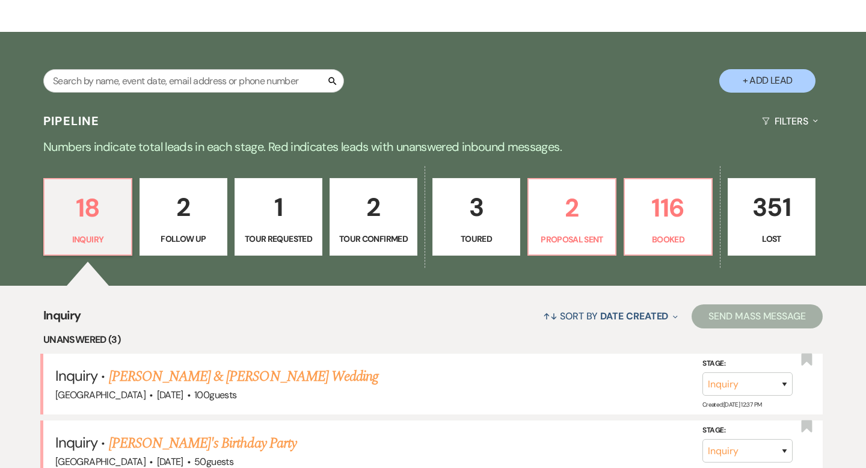
scroll to position [108, 0]
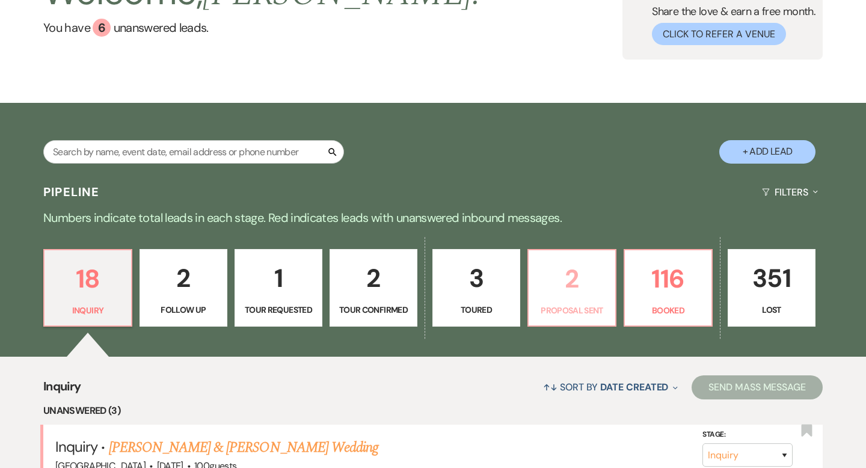
click at [534, 308] on link "2 Proposal Sent" at bounding box center [572, 288] width 89 height 78
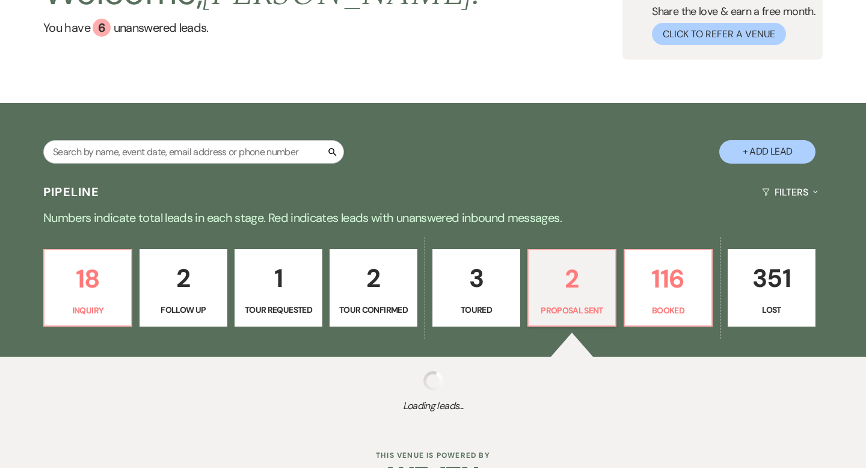
select select "6"
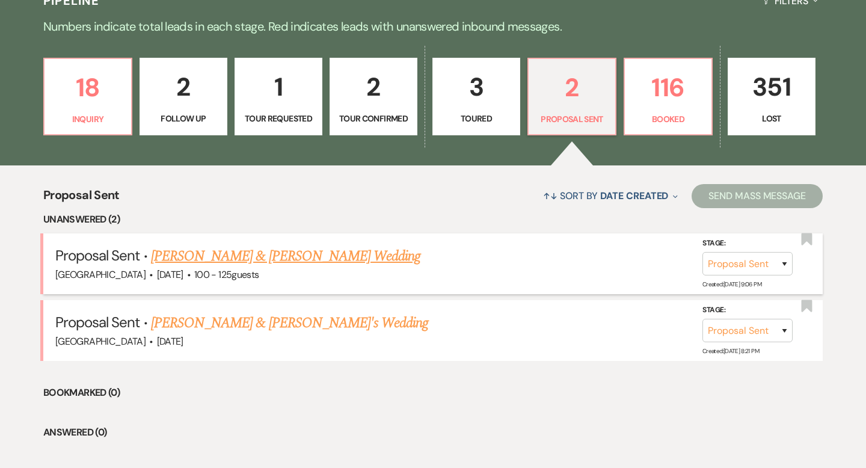
scroll to position [300, 0]
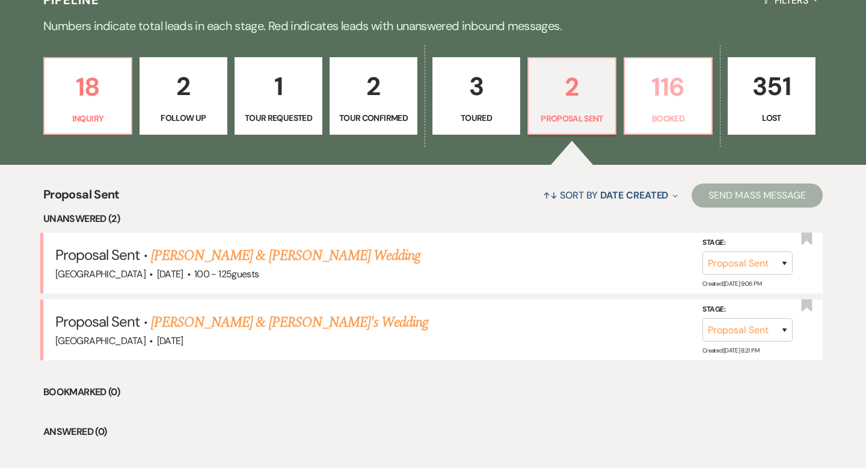
click at [692, 80] on p "116" at bounding box center [668, 87] width 72 height 40
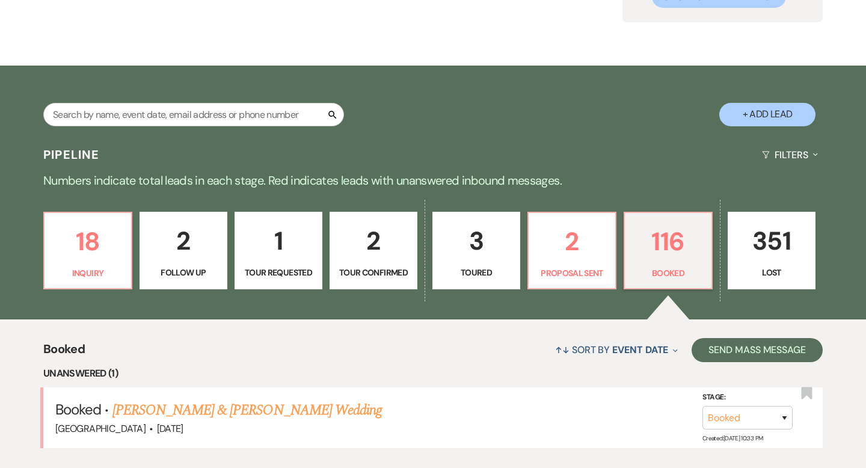
scroll to position [300, 0]
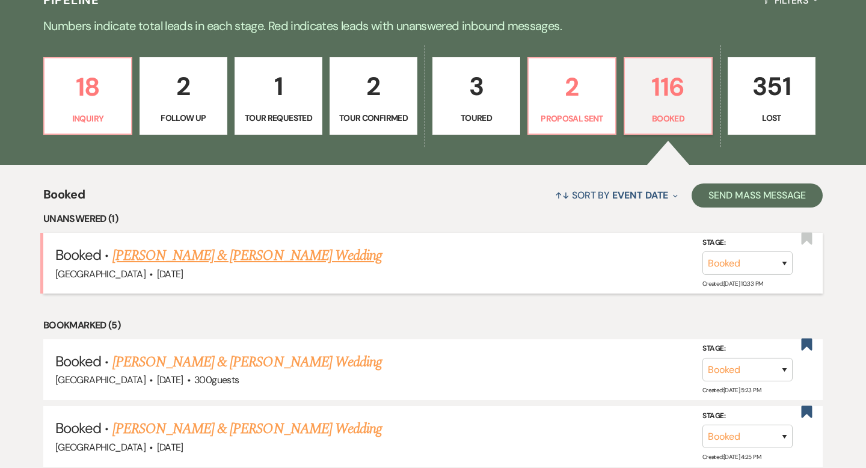
click at [294, 253] on link "Hermela Bekele & Admas Molla's Wedding" at bounding box center [247, 256] width 270 height 22
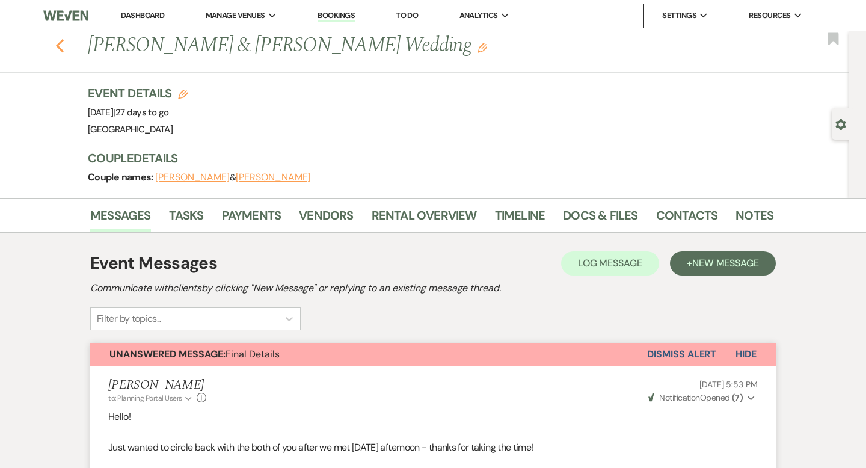
click at [62, 43] on icon "Previous" at bounding box center [59, 46] width 9 height 14
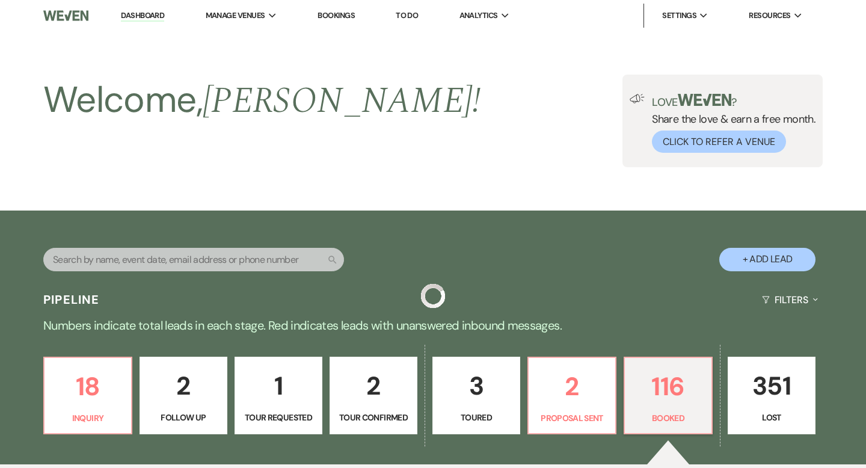
scroll to position [300, 0]
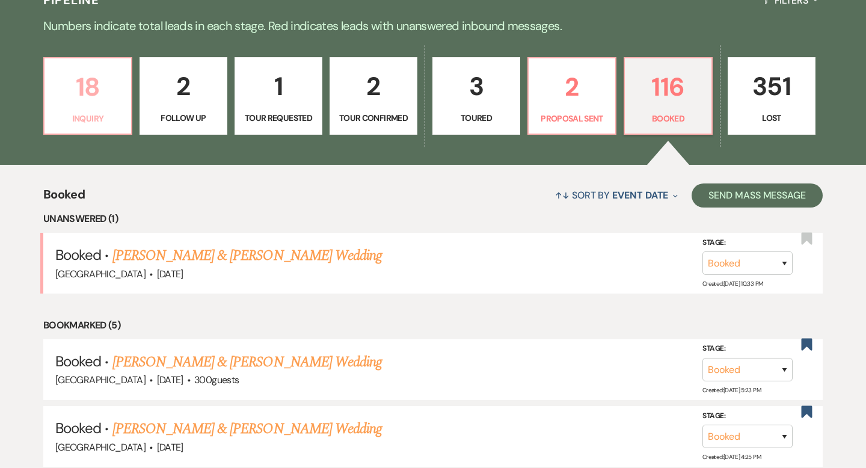
click at [100, 78] on p "18" at bounding box center [88, 87] width 72 height 40
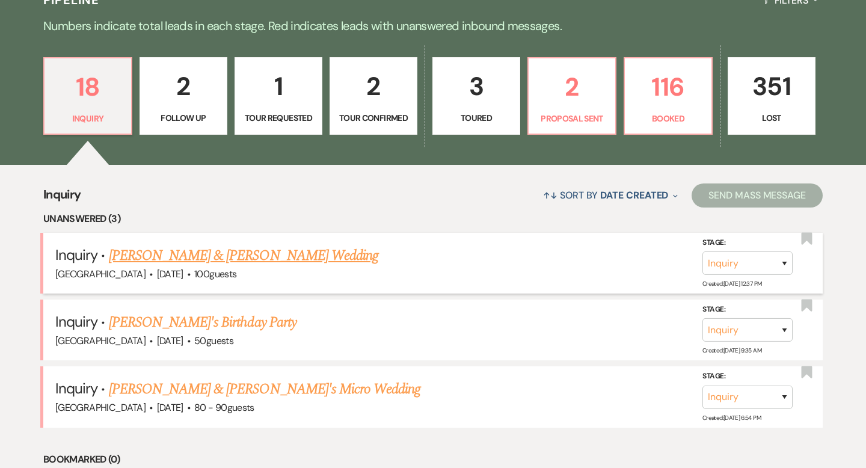
click at [273, 253] on link "Garret Olson & Ashley Gannon's Wedding" at bounding box center [244, 256] width 270 height 22
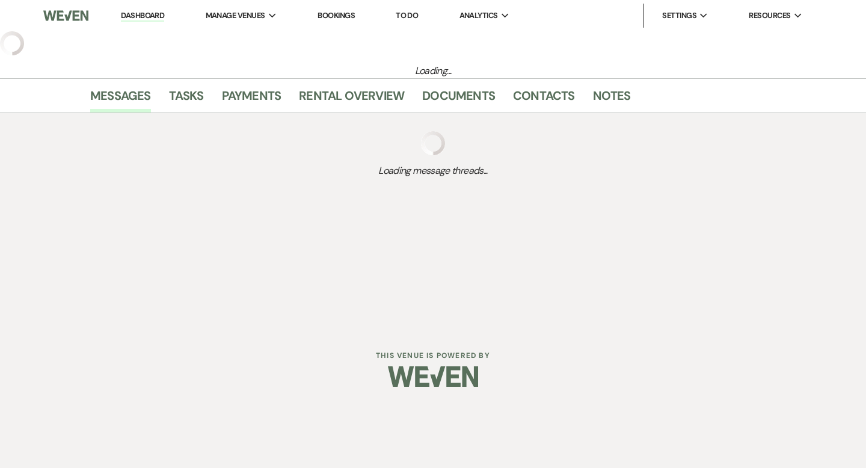
select select "5"
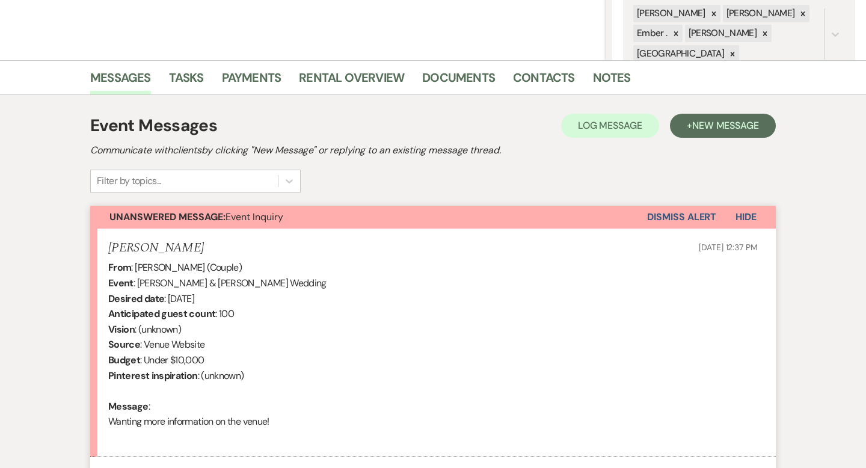
scroll to position [321, 0]
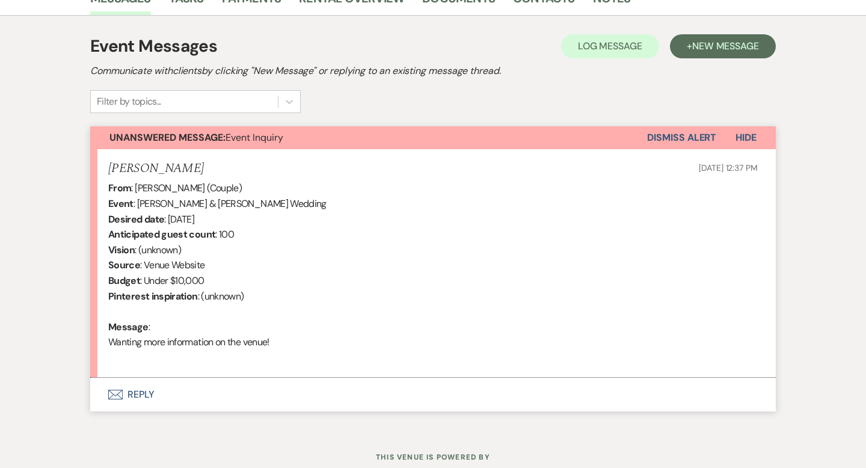
click at [157, 396] on button "Envelope Reply" at bounding box center [433, 395] width 686 height 34
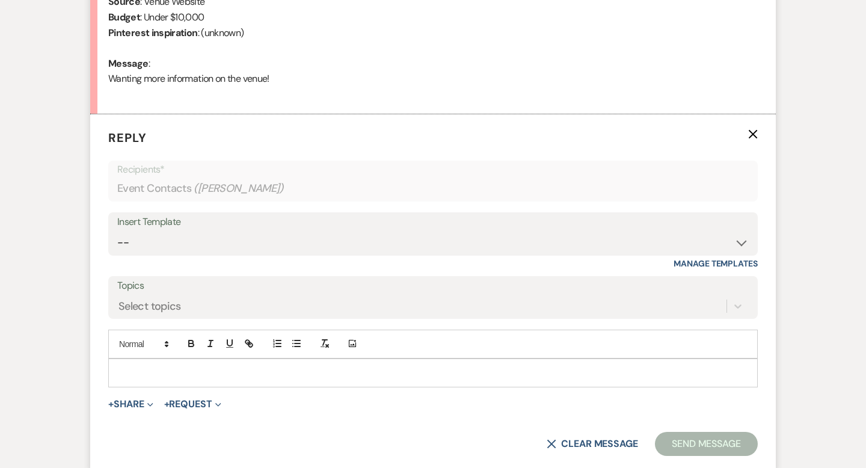
scroll to position [590, 0]
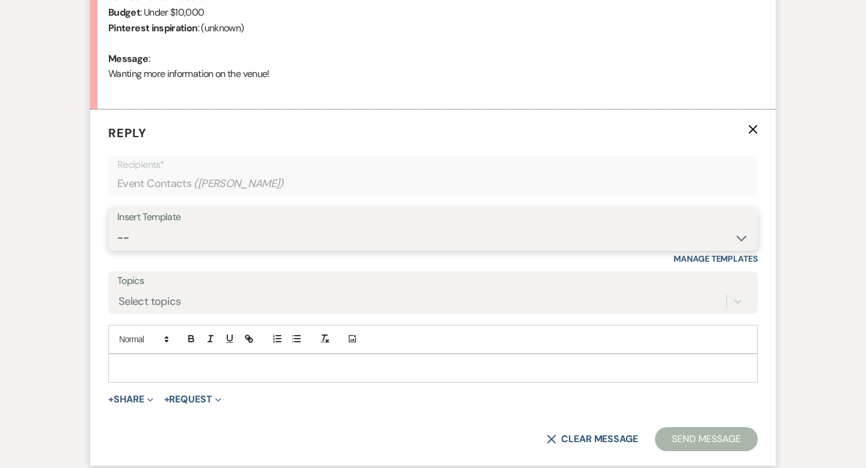
click at [283, 232] on select "-- Weven Planning Portal Introduction (Booked Events) Initial Inquiry Response …" at bounding box center [433, 237] width 632 height 23
select select "1812"
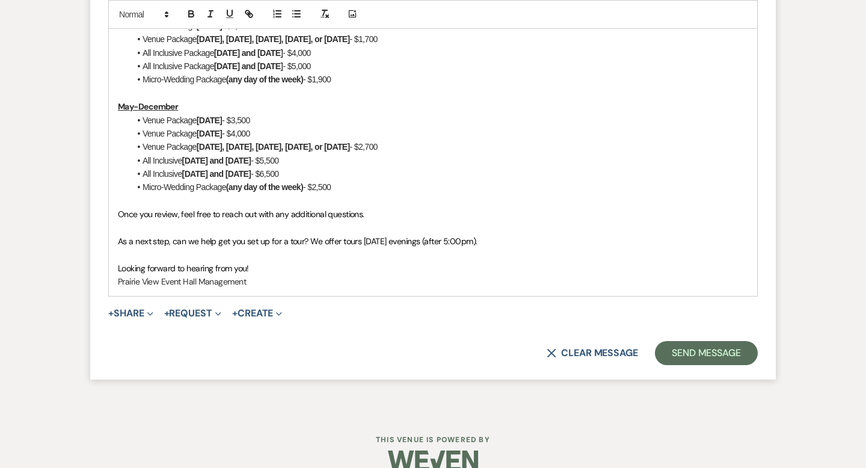
scroll to position [1064, 0]
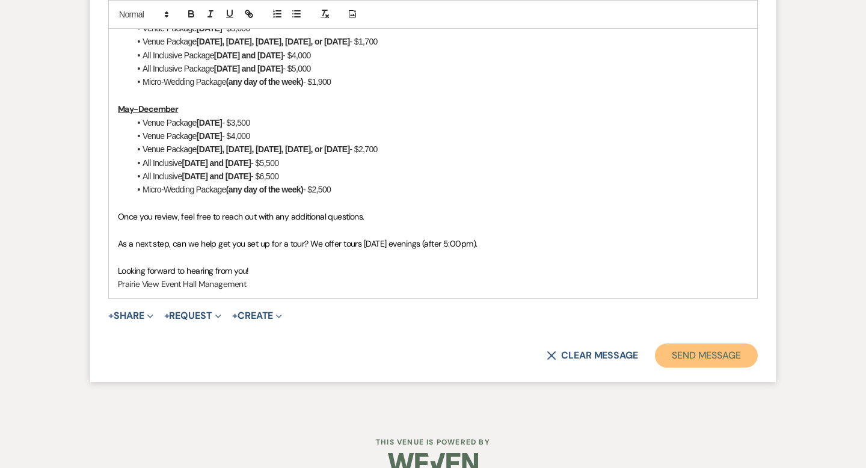
click at [669, 357] on button "Send Message" at bounding box center [706, 356] width 103 height 24
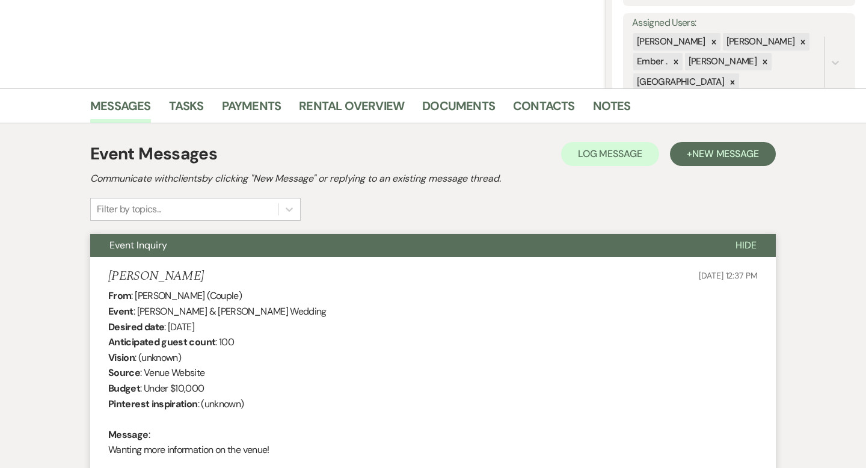
scroll to position [0, 0]
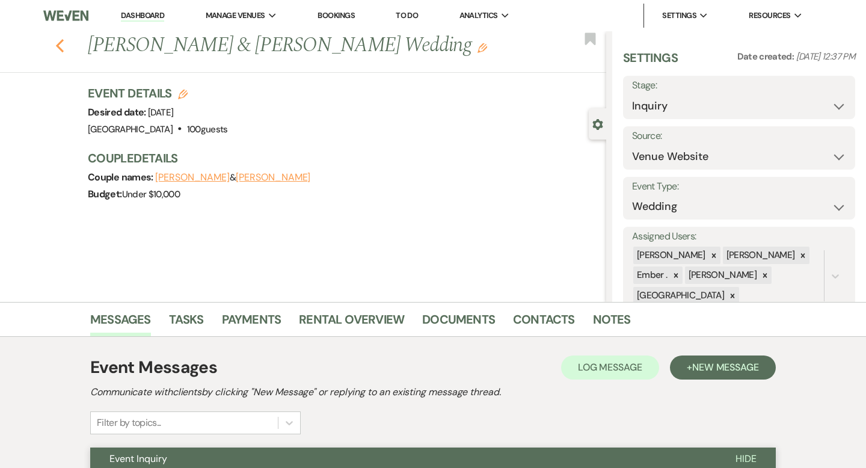
click at [60, 44] on icon "Previous" at bounding box center [59, 46] width 9 height 14
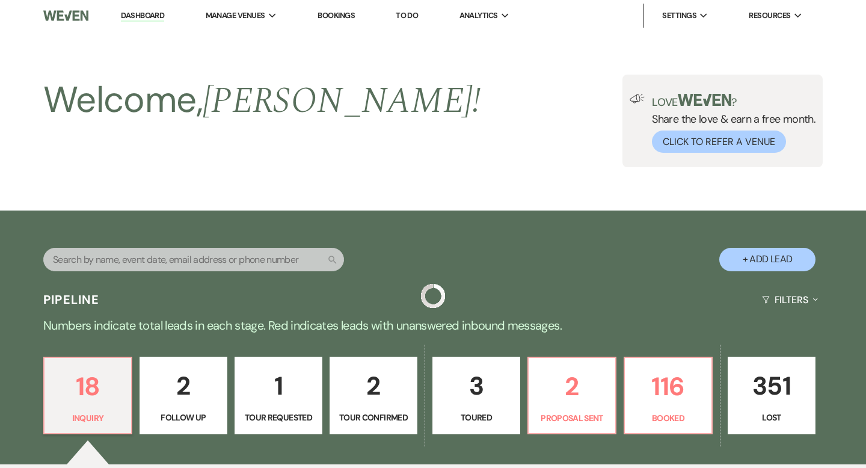
scroll to position [300, 0]
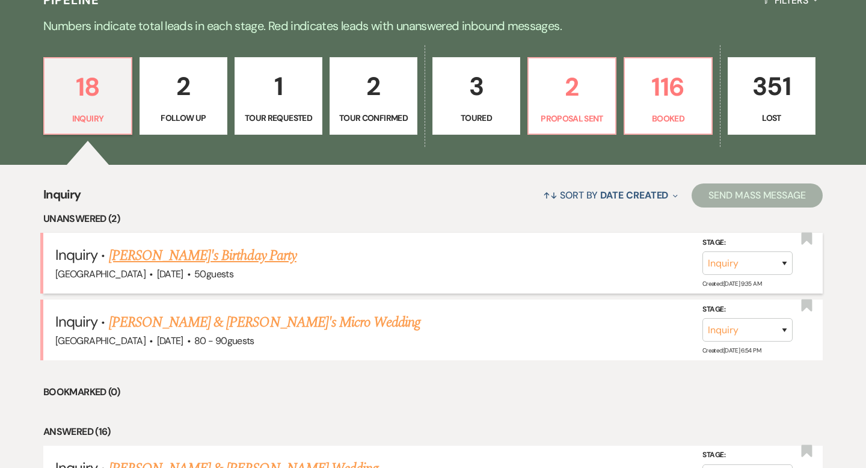
click at [149, 251] on link "Ashley's Birthday Party" at bounding box center [203, 256] width 188 height 22
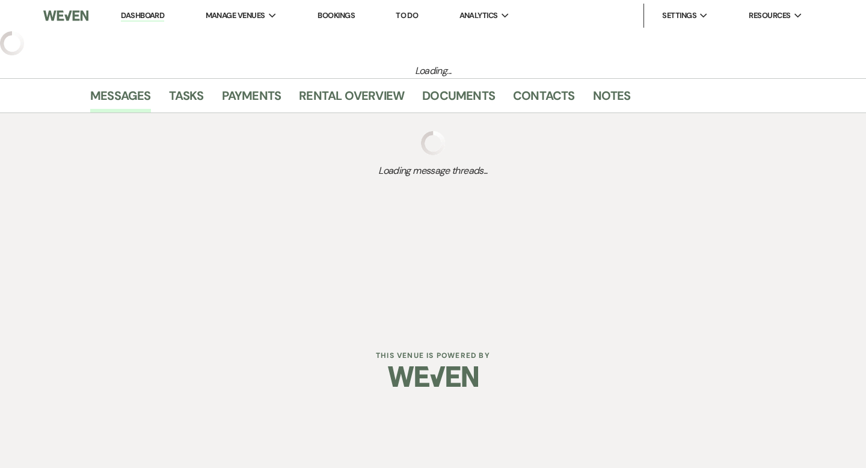
select select "5"
select select "4"
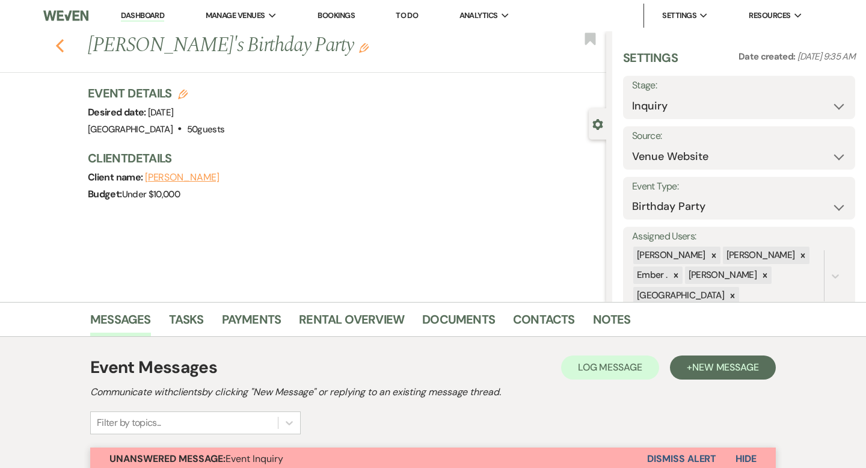
click at [56, 43] on icon "Previous" at bounding box center [59, 46] width 9 height 14
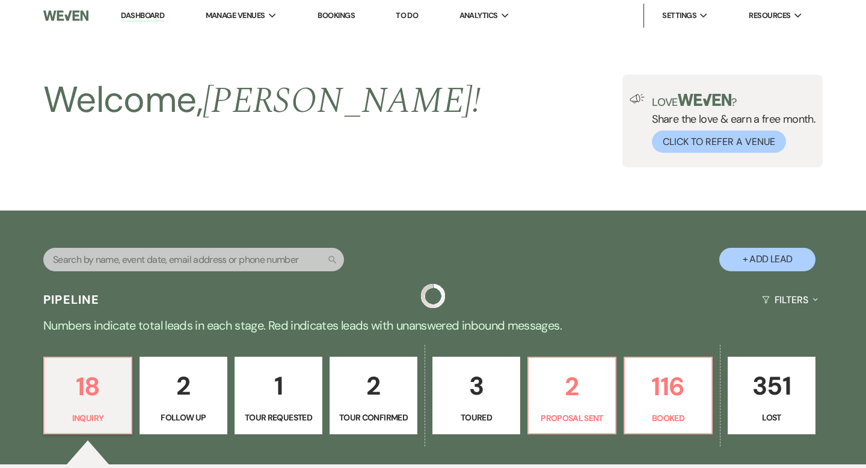
scroll to position [300, 0]
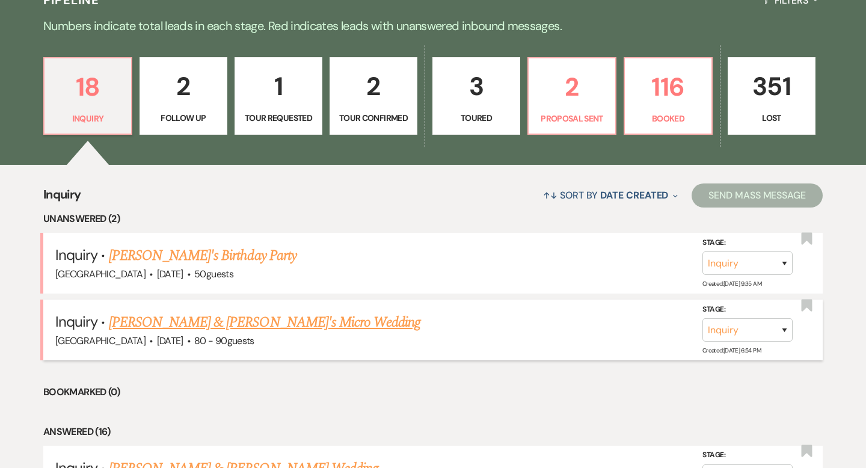
click at [169, 316] on link "TyAnn & Fiance's Micro Wedding" at bounding box center [265, 323] width 312 height 22
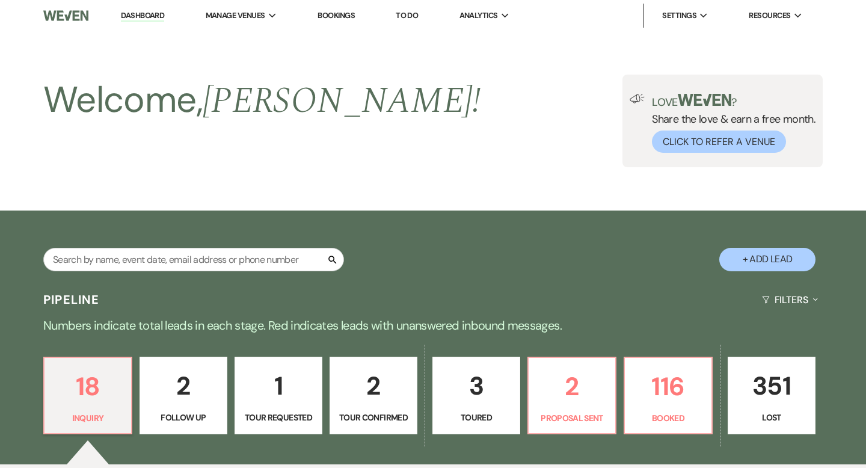
select select "5"
select select "16"
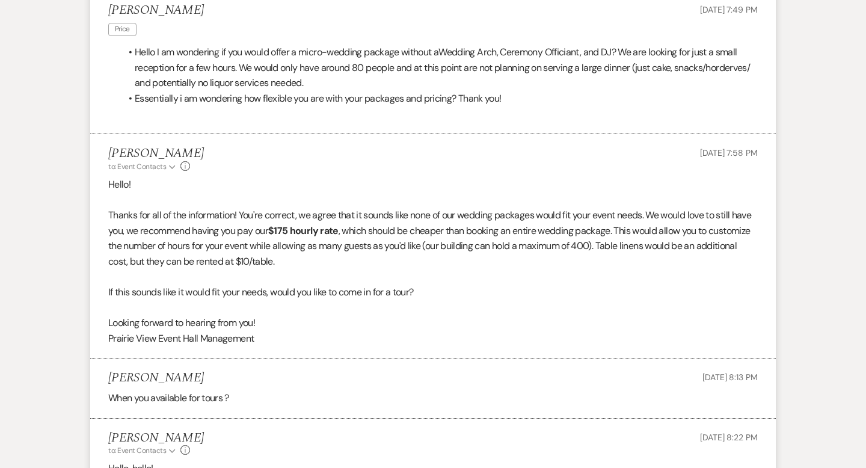
scroll to position [2278, 0]
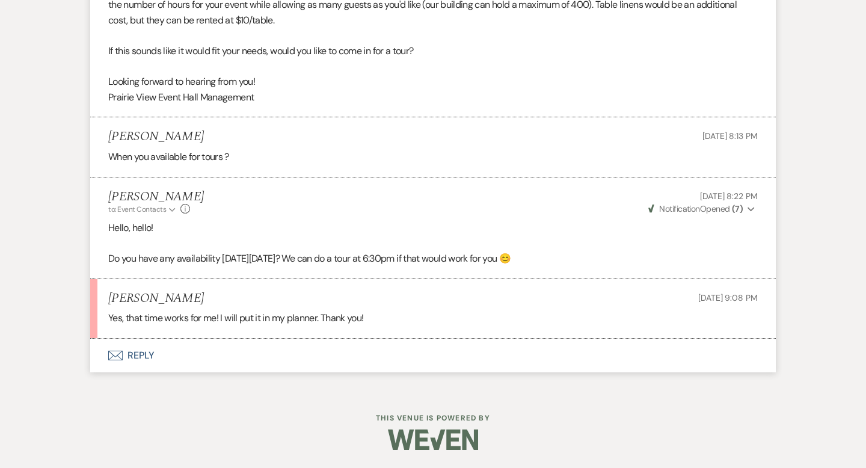
click at [248, 351] on button "Envelope Reply" at bounding box center [433, 356] width 686 height 34
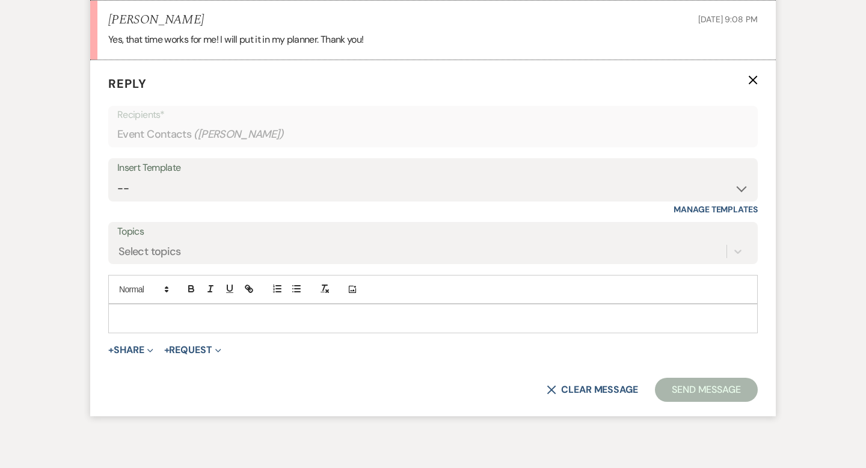
scroll to position [2560, 0]
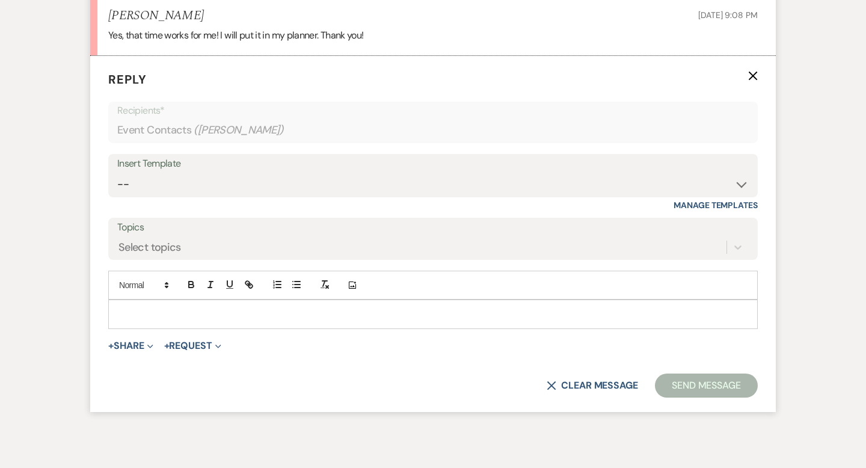
click at [254, 336] on form "Reply X Recipients* Event Contacts ( TyAnn ) Insert Template -- Weven Planning …" at bounding box center [433, 234] width 686 height 356
click at [248, 310] on p at bounding box center [433, 313] width 630 height 13
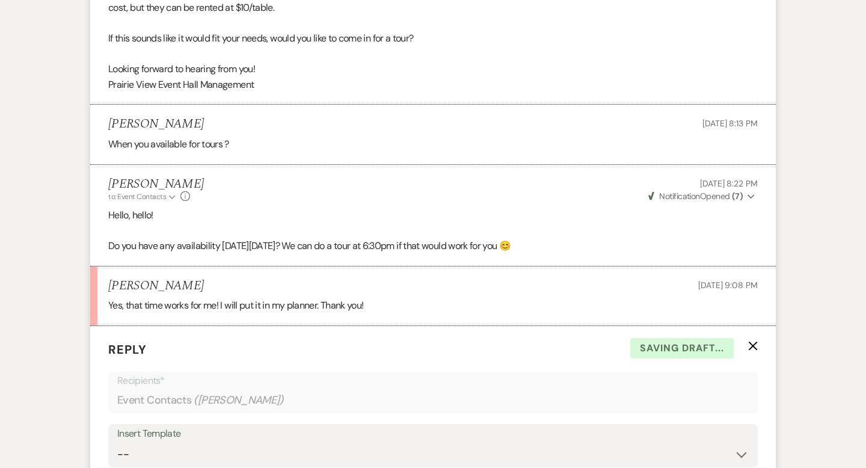
scroll to position [2285, 0]
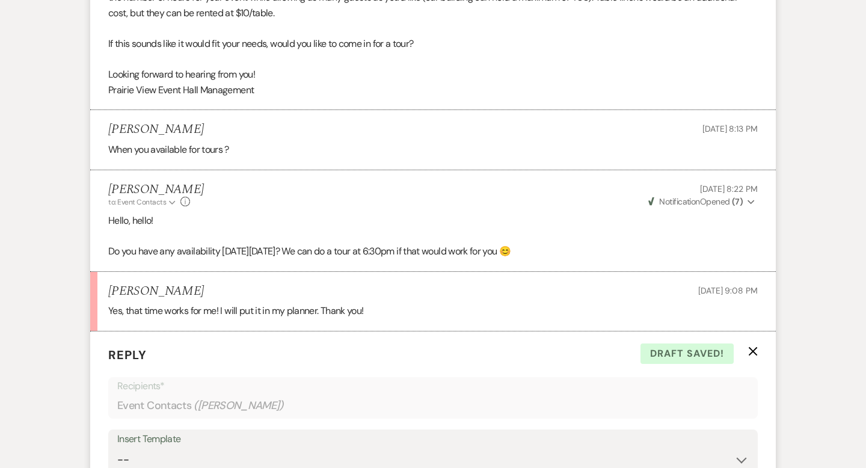
drag, startPoint x: 575, startPoint y: 250, endPoint x: 565, endPoint y: 251, distance: 9.6
click at [565, 251] on p "Do you have any availability on Wednesday, August 13th? We can do a tour at 6:3…" at bounding box center [433, 252] width 650 height 16
copy p "😊"
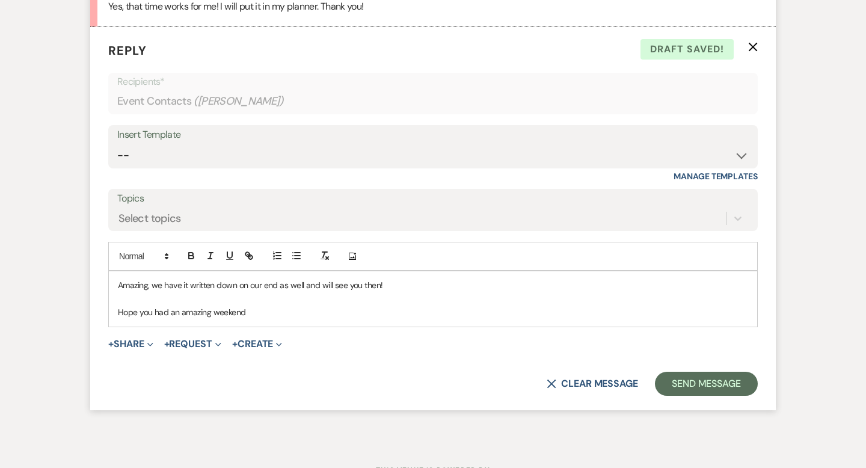
scroll to position [2601, 0]
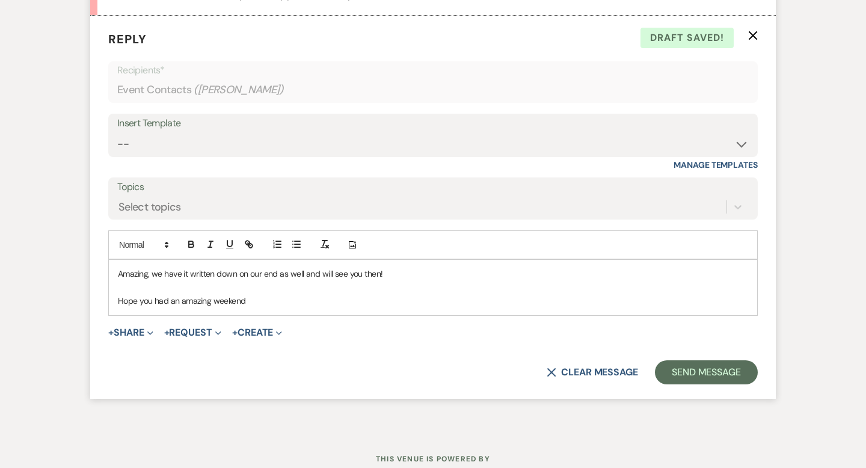
click at [389, 301] on p "Hope you had an amazing weekend" at bounding box center [433, 300] width 630 height 13
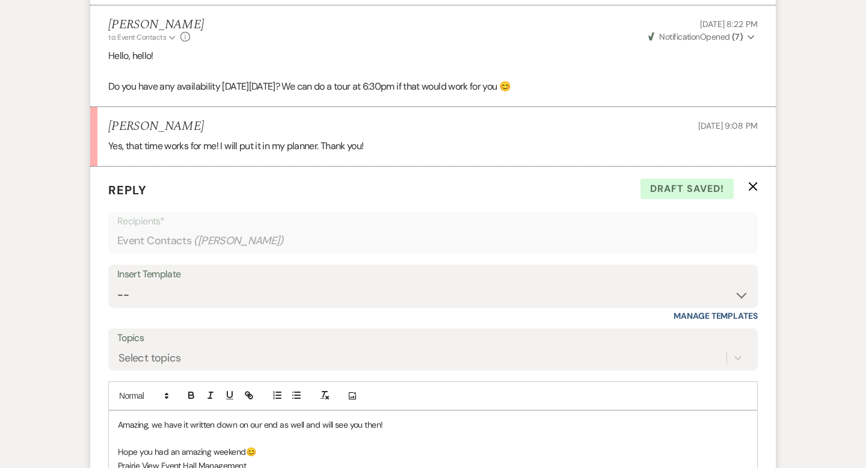
scroll to position [2654, 0]
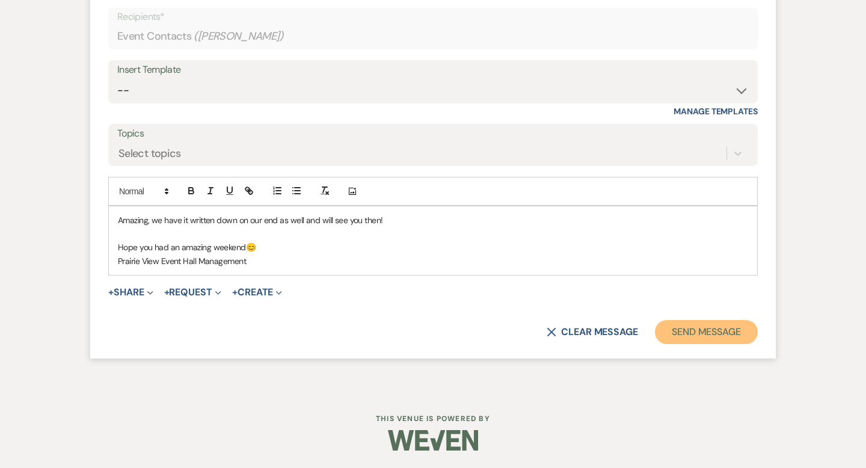
click at [691, 329] on button "Send Message" at bounding box center [706, 332] width 103 height 24
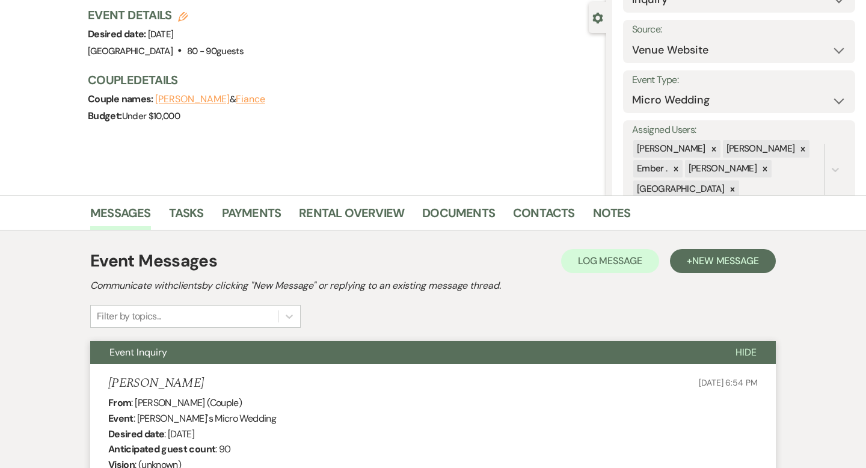
scroll to position [0, 0]
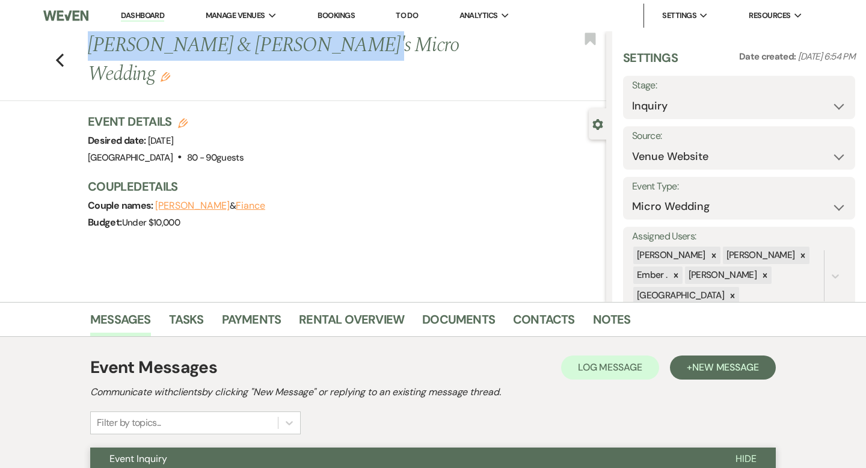
drag, startPoint x: 343, startPoint y: 52, endPoint x: 90, endPoint y: 54, distance: 252.7
click at [90, 54] on h1 "TyAnn & Fiance's Micro Wedding Edit" at bounding box center [293, 59] width 410 height 57
copy h1 "TyAnn & Fiance's Micro Wedding"
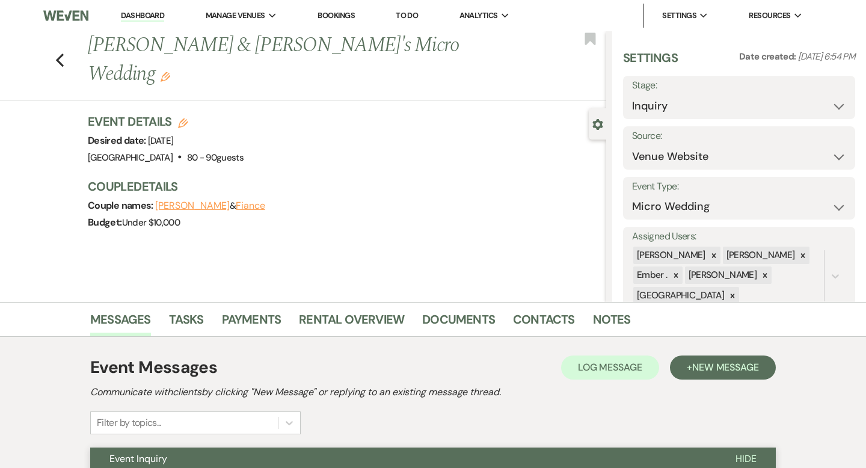
click at [458, 213] on div "Event Details Edit Desired date: Saturday, May 9th, 2026 Venue: Prairie View Ev…" at bounding box center [347, 178] width 519 height 130
click at [157, 12] on link "Dashboard" at bounding box center [142, 15] width 43 height 11
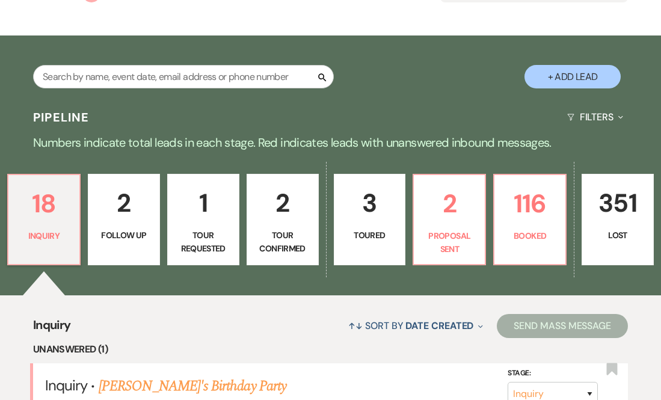
scroll to position [195, 0]
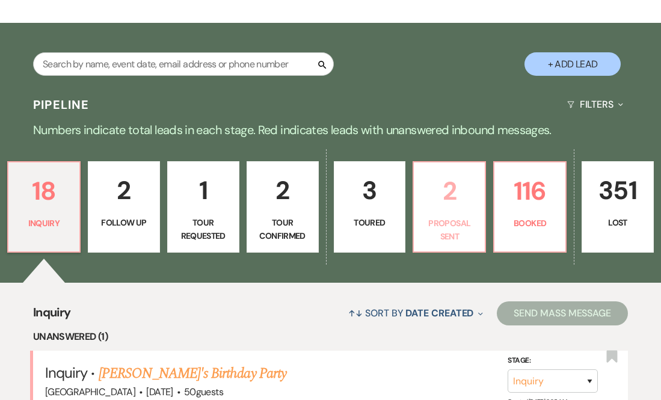
click at [457, 217] on p "Proposal Sent" at bounding box center [449, 230] width 57 height 27
select select "6"
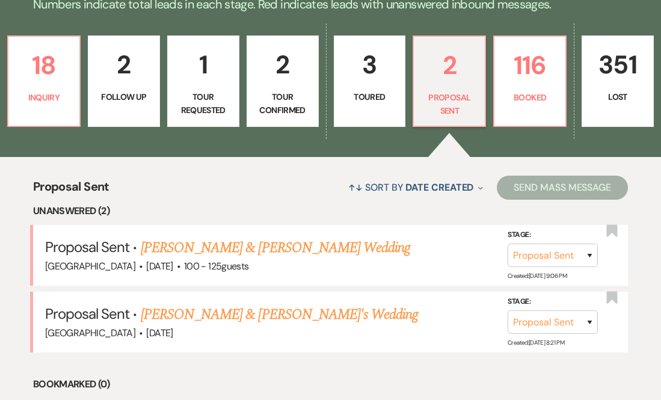
scroll to position [384, 0]
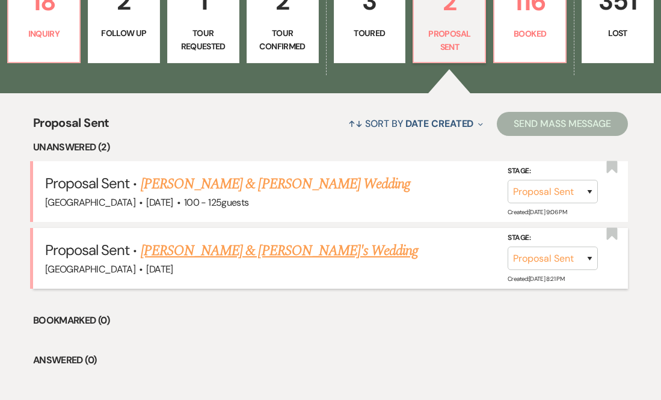
click at [264, 240] on link "Emily Nelson & Fiance's Wedding" at bounding box center [280, 251] width 278 height 22
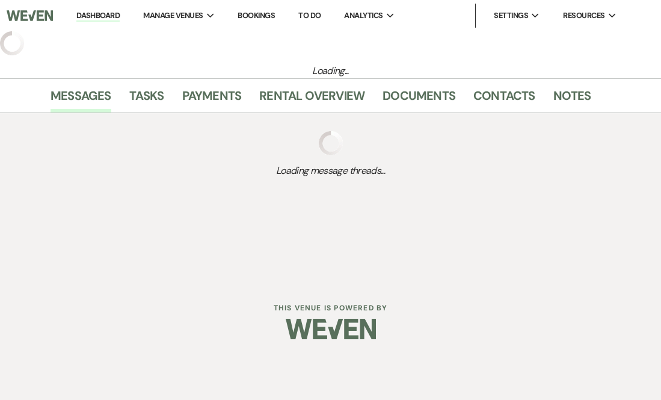
select select "6"
select select "5"
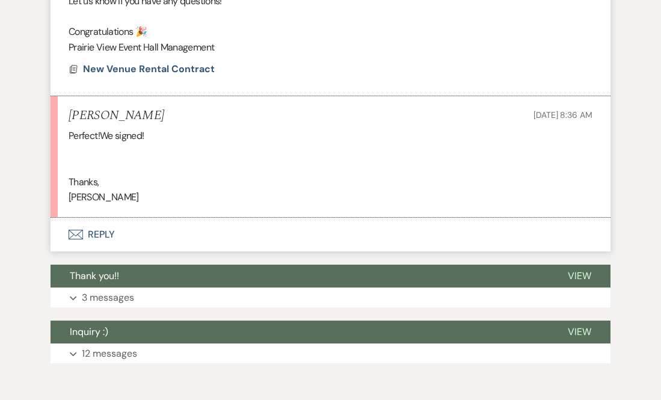
scroll to position [750, 0]
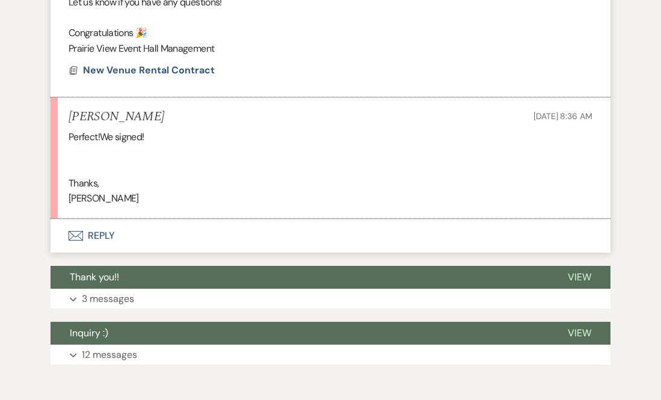
click at [264, 231] on button "Envelope Reply" at bounding box center [331, 236] width 560 height 34
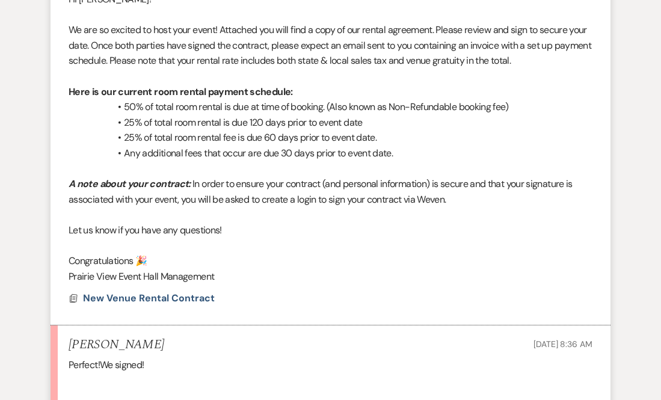
scroll to position [513, 0]
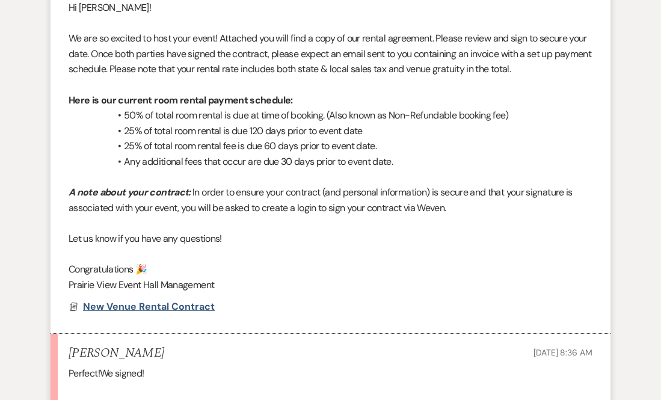
click at [189, 306] on span "New Venue Rental Contract" at bounding box center [149, 306] width 132 height 13
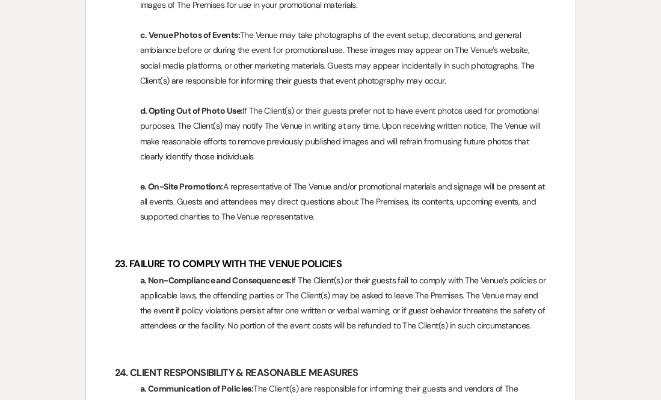
scroll to position [9170, 0]
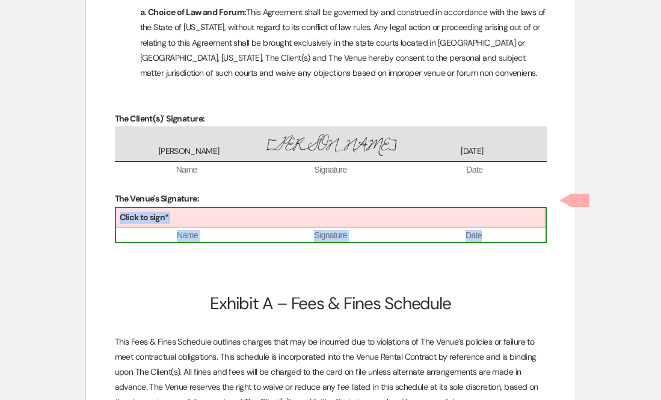
click at [224, 213] on div "Click to sign*" at bounding box center [331, 218] width 430 height 20
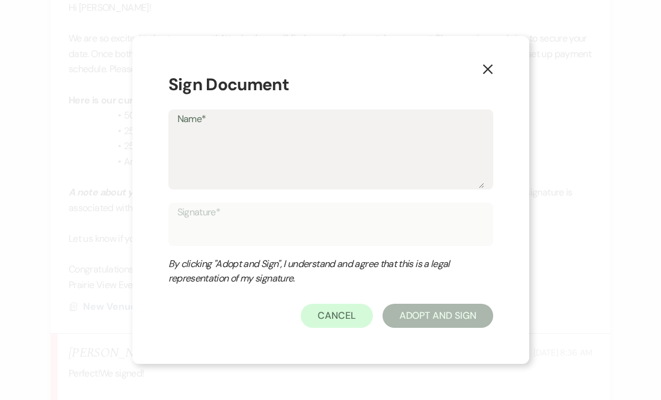
type textarea "L"
type input "L"
type textarea "La"
type input "La"
type textarea "Lau"
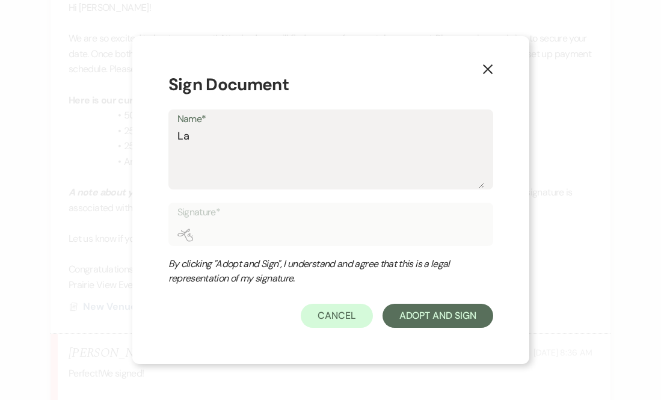
type input "Lau"
type textarea "Laur"
type input "Laur"
type textarea "[PERSON_NAME]"
type input "[PERSON_NAME]"
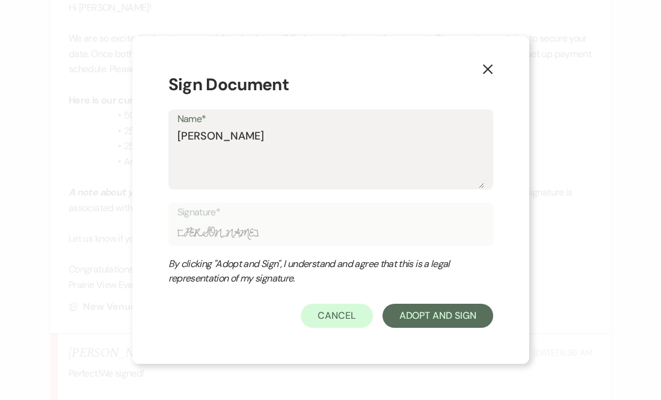
type textarea "[PERSON_NAME]"
type input "[PERSON_NAME]"
type textarea "Laura s"
type input "Laura s"
type textarea "Laura sa"
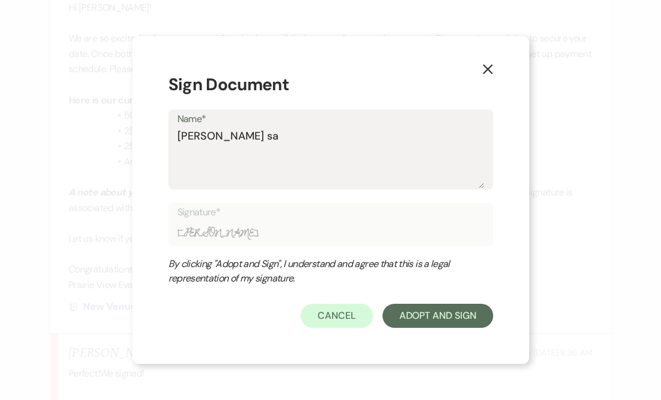
type input "Laura sa"
type textarea "Laura s"
type input "Laura s"
type textarea "[PERSON_NAME]"
type input "[PERSON_NAME]"
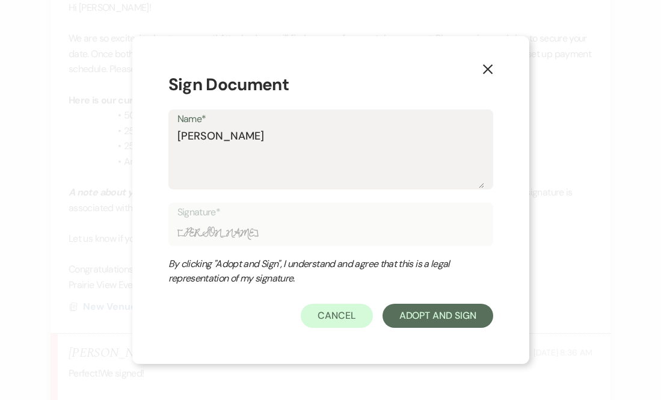
type textarea "Laura D"
type input "Laura D"
type textarea "Laura Da"
type input "Laura Da"
type textarea "Laura Dav"
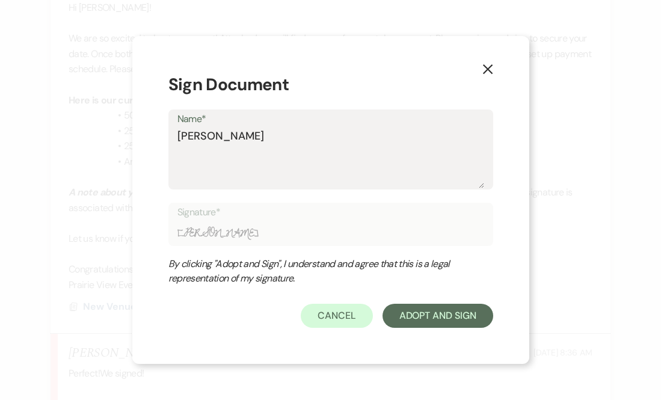
type input "Laura Dav"
type textarea "Laura Davi"
type input "Laura Davi"
type textarea "[PERSON_NAME]"
type input "[PERSON_NAME]"
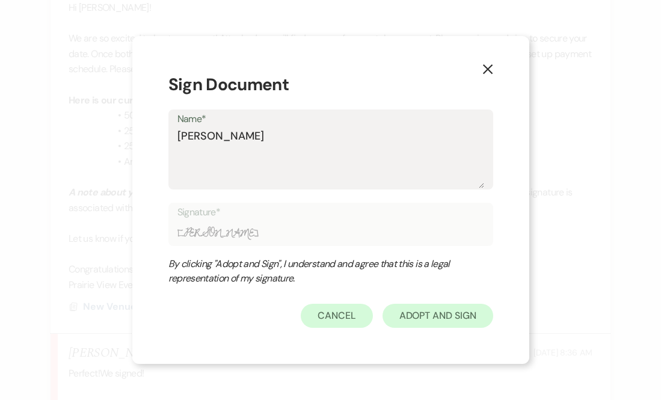
type textarea "[PERSON_NAME]"
click at [413, 315] on button "Adopt And Sign" at bounding box center [438, 316] width 111 height 24
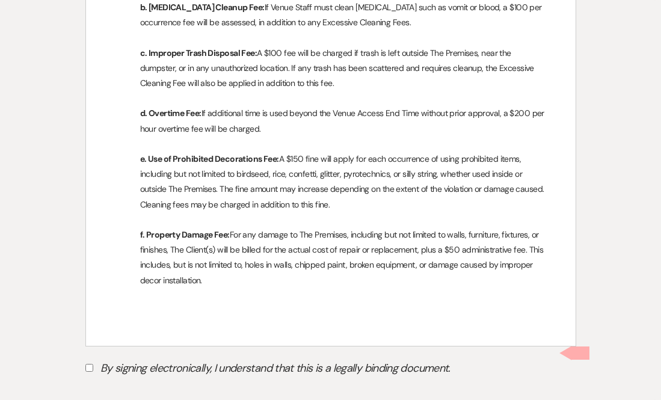
scroll to position [10299, 0]
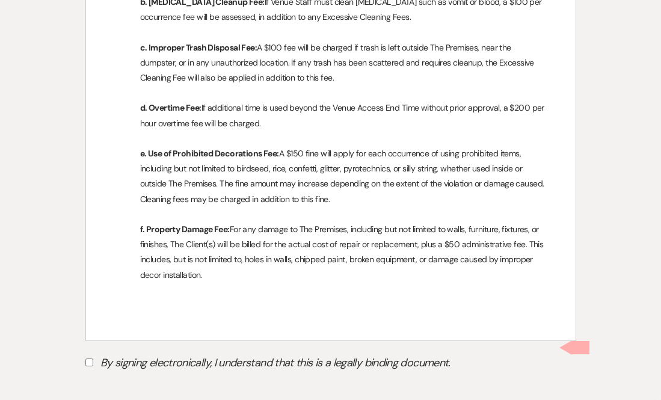
click at [204, 353] on label "By signing electronically, I understand that this is a legally binding document." at bounding box center [330, 364] width 491 height 23
click at [93, 359] on input "By signing electronically, I understand that this is a legally binding document." at bounding box center [89, 363] width 8 height 8
checkbox input "true"
click at [131, 382] on button "Submit" at bounding box center [127, 393] width 84 height 22
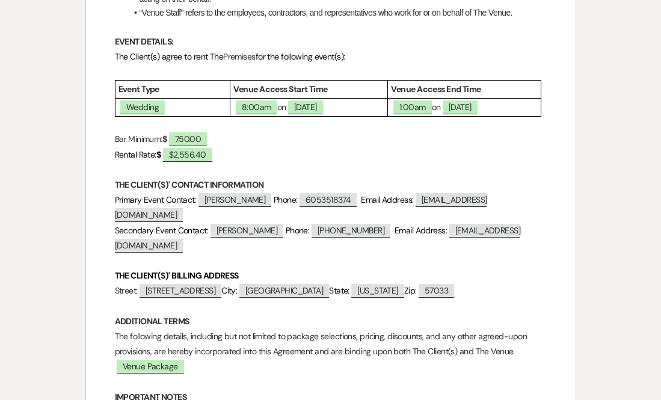
scroll to position [0, 0]
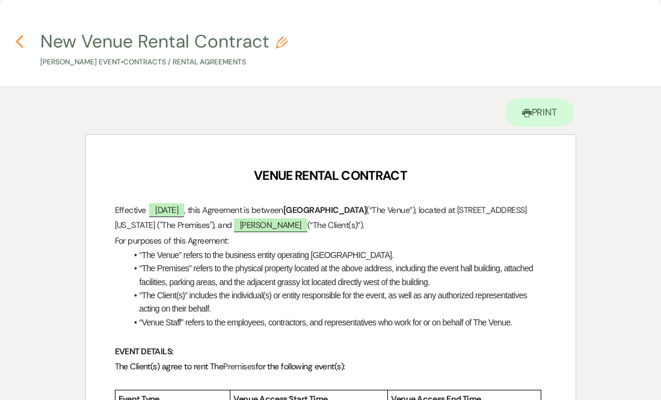
click at [19, 43] on use "button" at bounding box center [20, 41] width 8 height 13
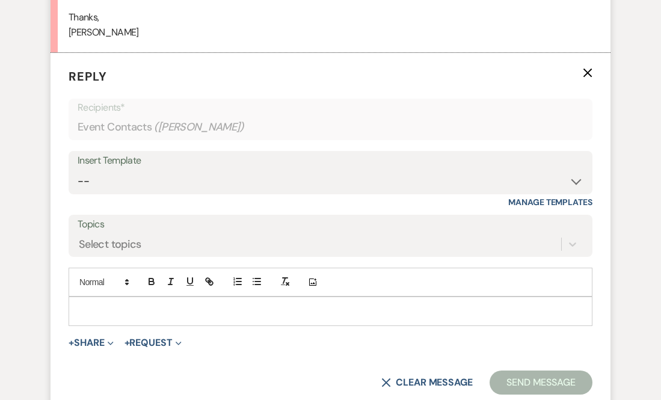
scroll to position [949, 0]
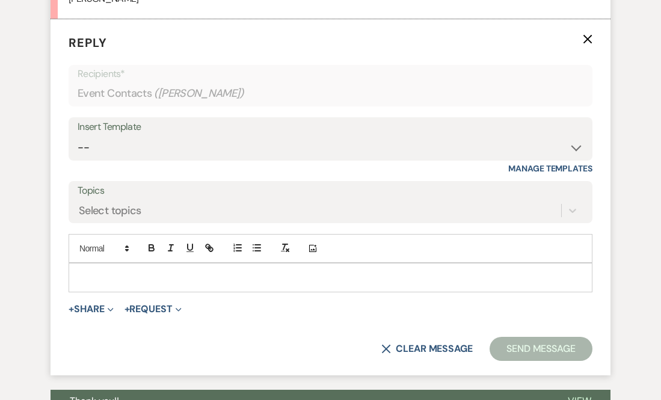
click at [171, 284] on div at bounding box center [330, 277] width 523 height 28
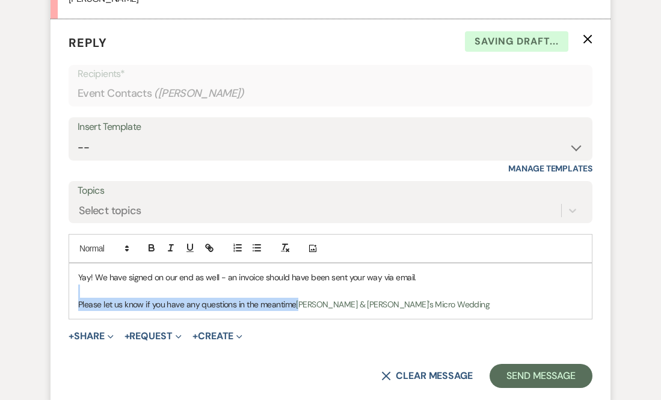
drag, startPoint x: 423, startPoint y: 297, endPoint x: 302, endPoint y: 301, distance: 121.0
click at [302, 301] on div "Yay! We have signed on our end as well - an invoice should have been sent your …" at bounding box center [330, 290] width 523 height 55
click at [302, 301] on span "TyAnn & Fiance's Micro Wedding" at bounding box center [393, 304] width 194 height 11
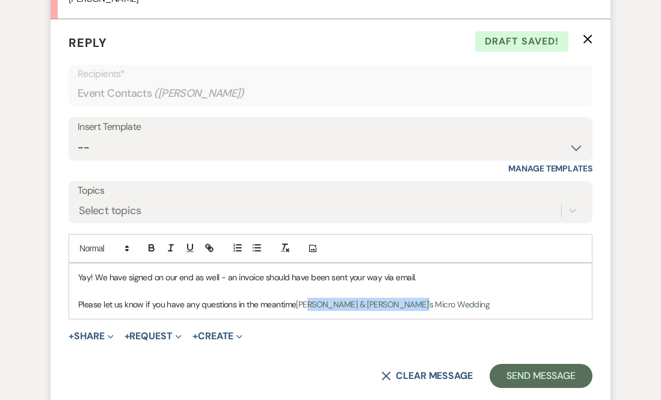
drag, startPoint x: 449, startPoint y: 303, endPoint x: 310, endPoint y: 301, distance: 138.4
click at [310, 301] on p "Please let us know if you have any questions in the meantime TyAnn & Fiance's M…" at bounding box center [330, 304] width 505 height 13
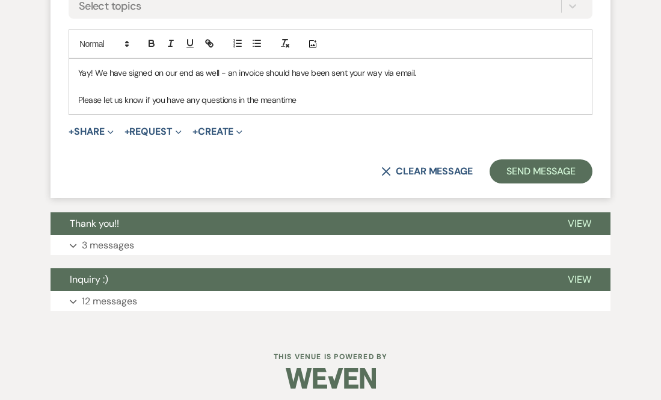
scroll to position [1160, 0]
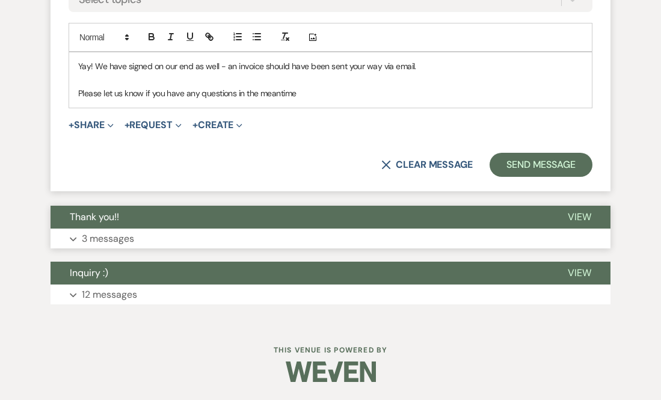
click at [265, 235] on button "Expand 3 messages" at bounding box center [331, 239] width 560 height 20
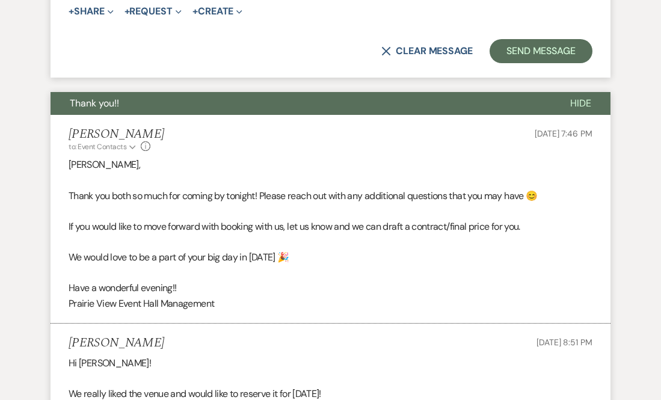
scroll to position [1287, 0]
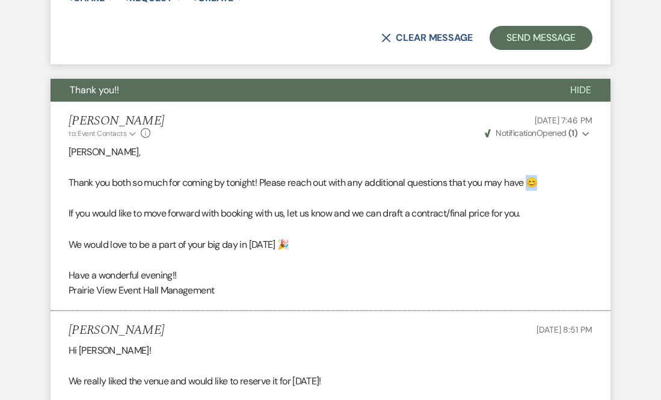
drag, startPoint x: 540, startPoint y: 188, endPoint x: 533, endPoint y: 188, distance: 6.6
click at [533, 188] on span "Thank you both so much for coming by tonight! Please reach out with any additio…" at bounding box center [303, 182] width 469 height 13
copy span "😊"
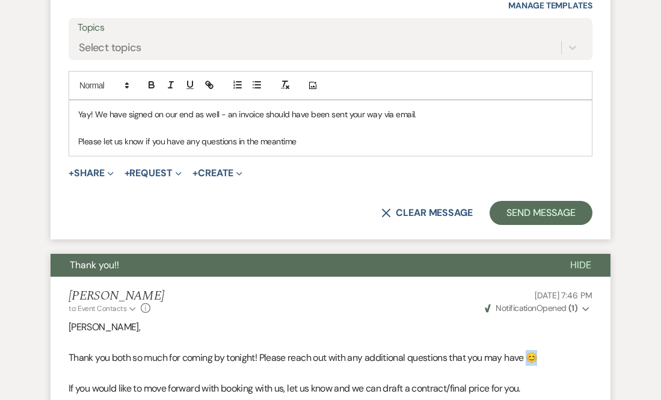
scroll to position [1106, 0]
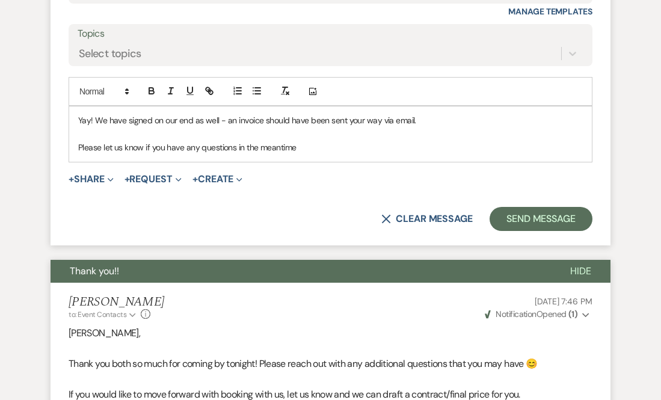
click at [389, 144] on p "Please let us know if you have any questions in the meantime" at bounding box center [330, 147] width 505 height 13
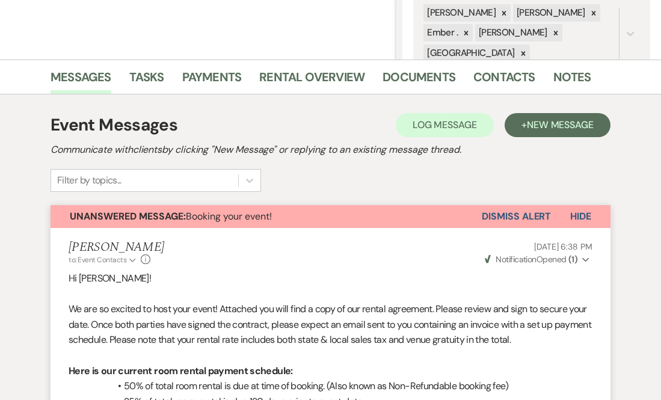
scroll to position [0, 0]
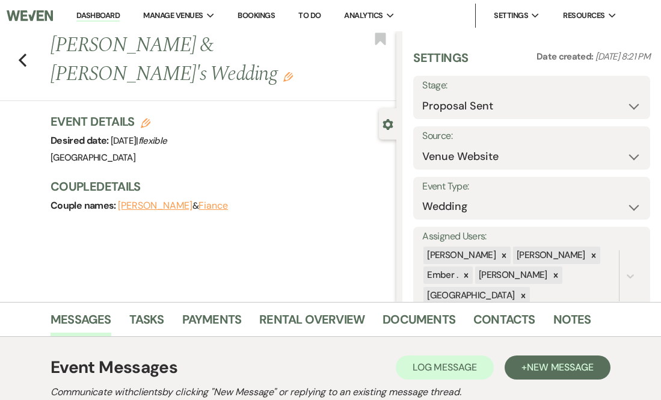
click at [157, 201] on button "Emily Nelson" at bounding box center [155, 206] width 75 height 10
select select "1"
select select "email"
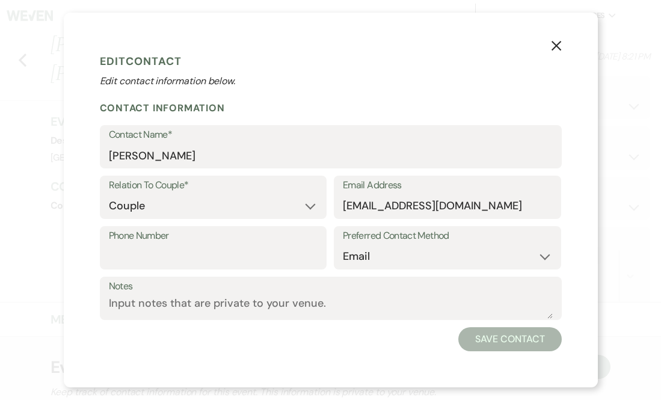
click at [557, 47] on use "button" at bounding box center [556, 46] width 10 height 10
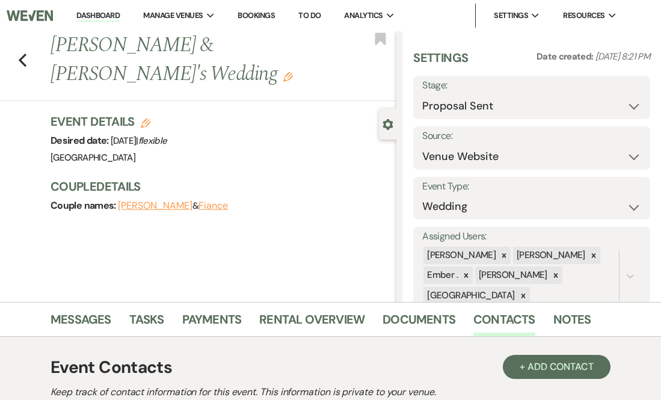
scroll to position [188, 0]
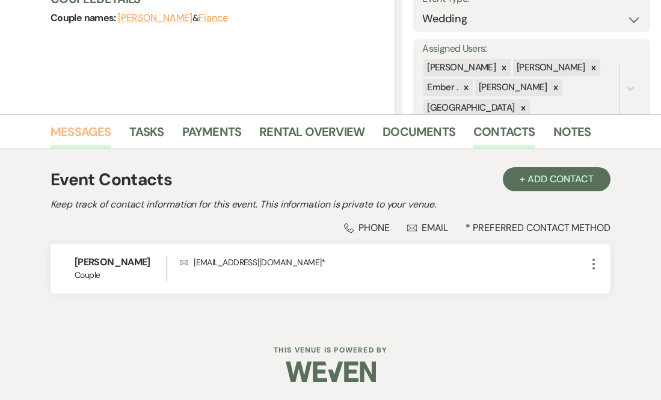
click at [93, 146] on link "Messages" at bounding box center [81, 135] width 61 height 26
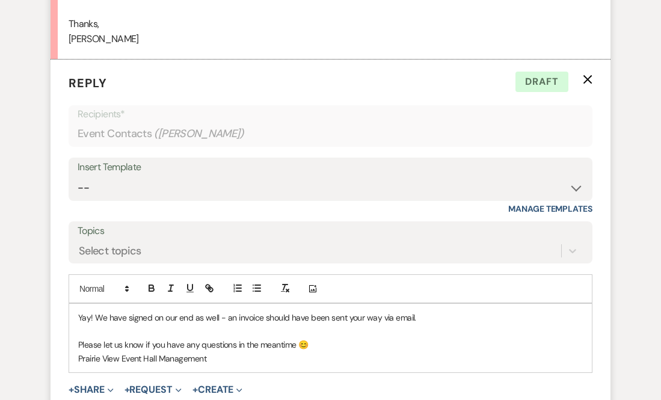
scroll to position [966, 0]
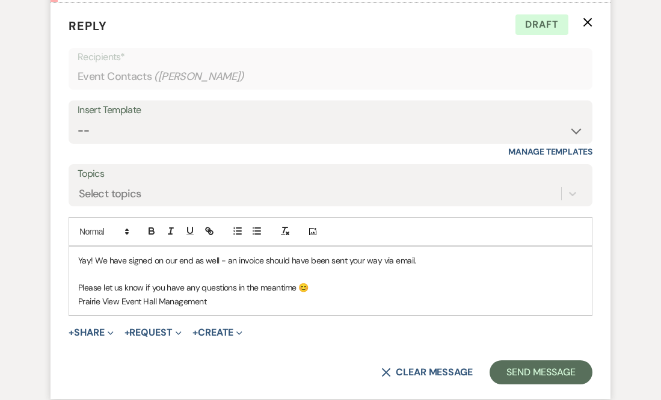
click at [250, 306] on p "Prairie View Event Hall Management" at bounding box center [330, 301] width 505 height 13
click at [430, 259] on p "Yay! We have signed on our end as well - an invoice should have been sent your …" at bounding box center [330, 260] width 505 height 13
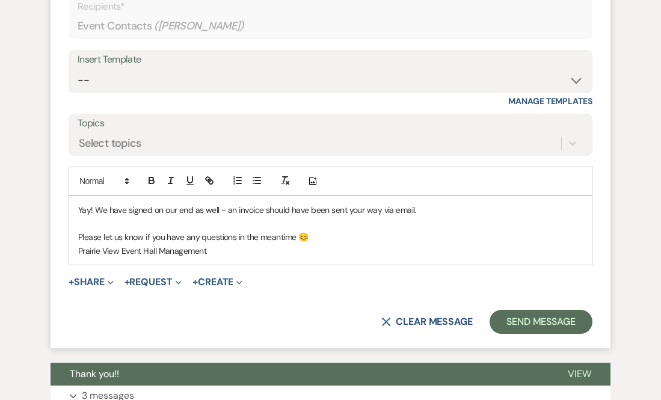
scroll to position [1016, 0]
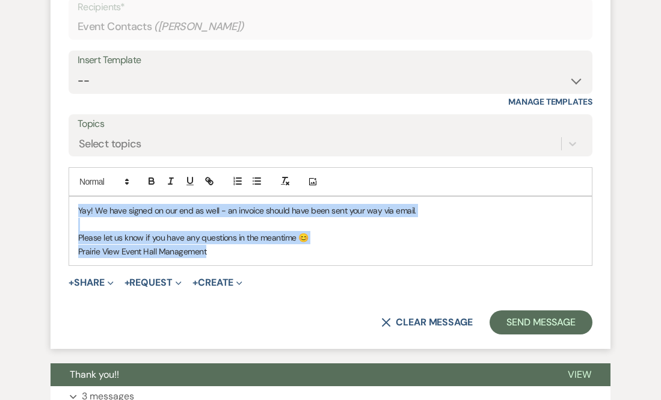
drag, startPoint x: 215, startPoint y: 254, endPoint x: 49, endPoint y: 213, distance: 170.6
copy div "Yay! We have signed on our end as well - an invoice should have been sent your …"
click at [239, 263] on div "Yay! We have signed on our end as well - an invoice should have been sent your …" at bounding box center [330, 231] width 523 height 69
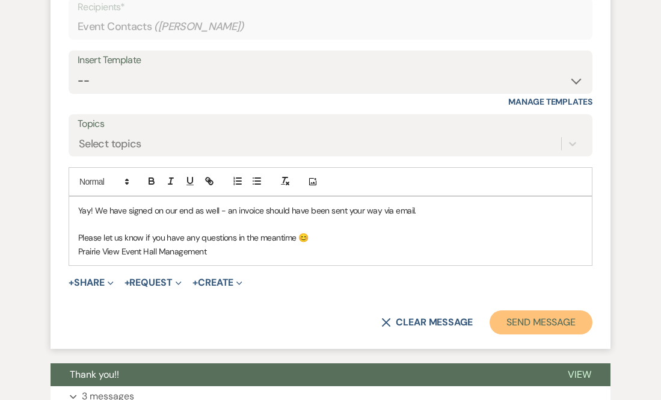
click at [540, 324] on button "Send Message" at bounding box center [541, 322] width 103 height 24
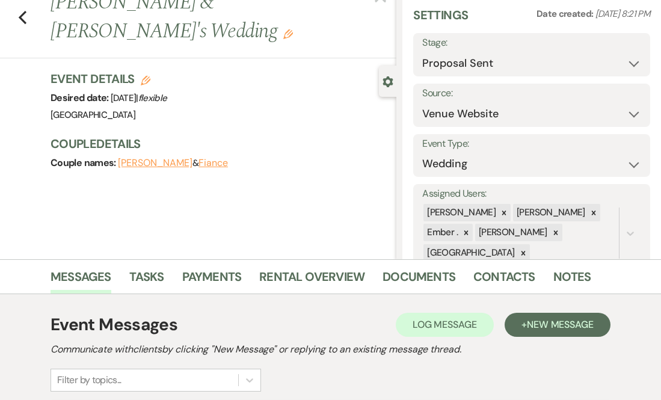
scroll to position [0, 0]
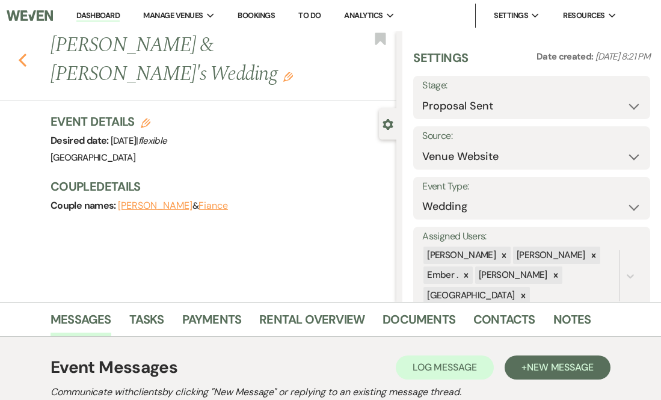
click at [21, 54] on use "button" at bounding box center [23, 60] width 8 height 13
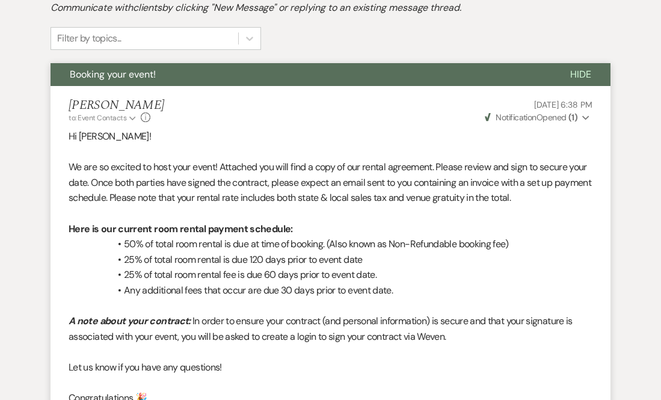
select select "6"
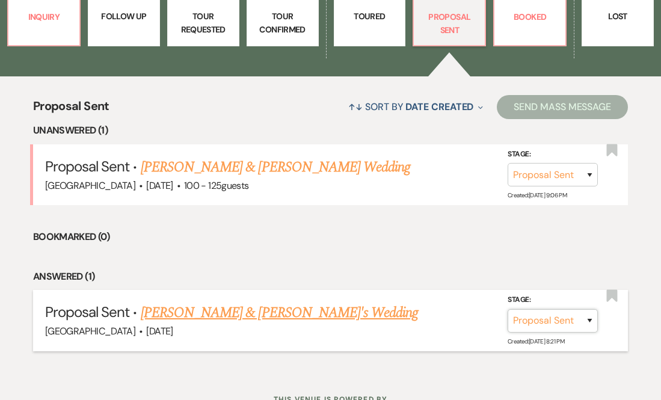
click at [571, 309] on select "Inquiry Follow Up Tour Requested Tour Confirmed Toured Proposal Sent Booked Lost" at bounding box center [553, 320] width 90 height 23
select select "7"
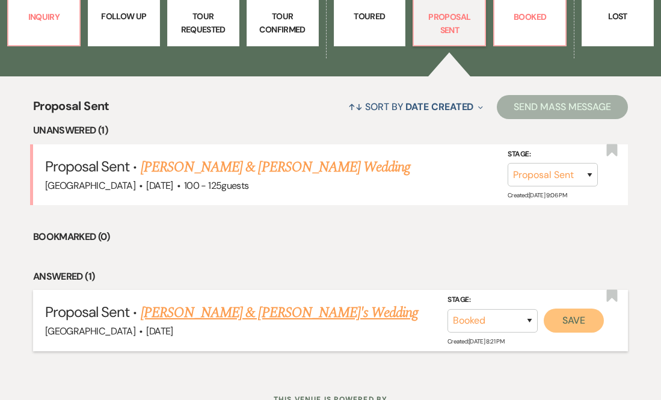
click at [573, 313] on button "Save" at bounding box center [574, 321] width 60 height 24
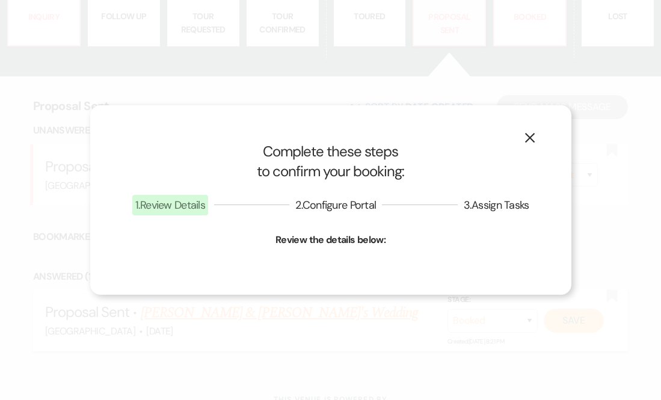
select select "1"
select select "677"
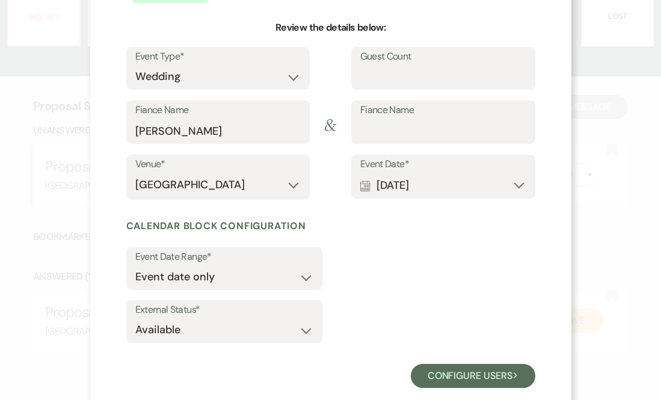
scroll to position [131, 0]
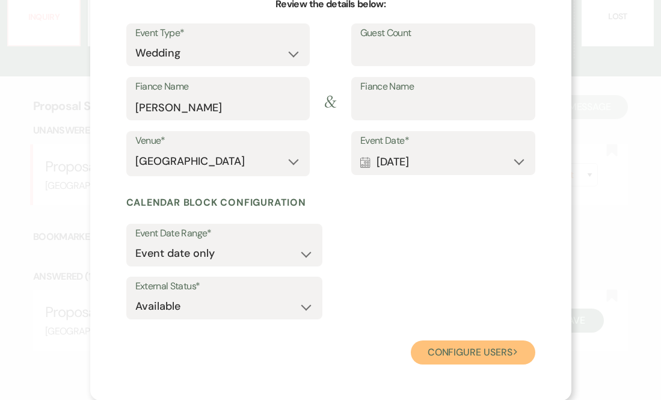
click at [439, 359] on button "Configure users Next" at bounding box center [473, 352] width 125 height 24
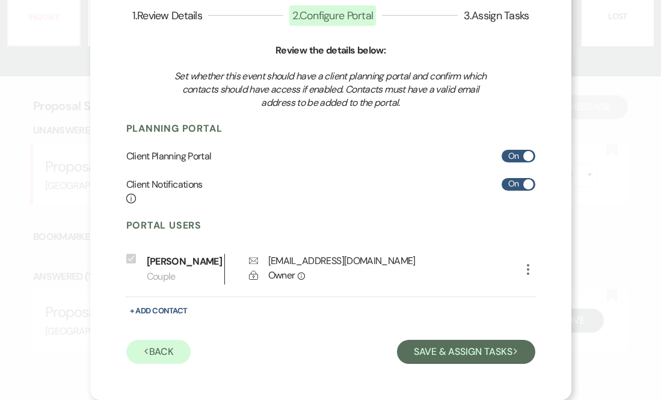
scroll to position [84, 0]
click at [439, 359] on button "Save & Assign Tasks Next" at bounding box center [466, 352] width 138 height 24
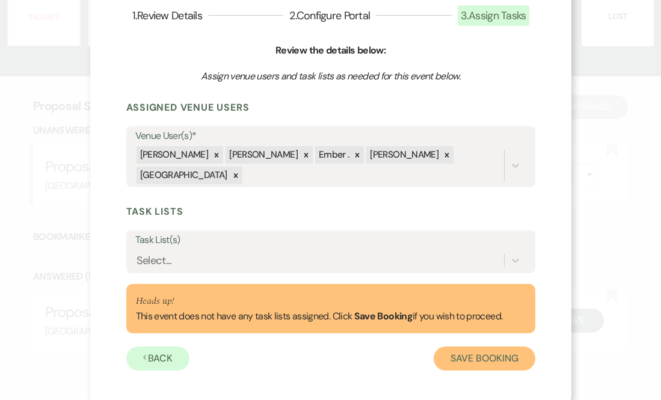
click at [476, 359] on button "Save Booking" at bounding box center [484, 359] width 101 height 24
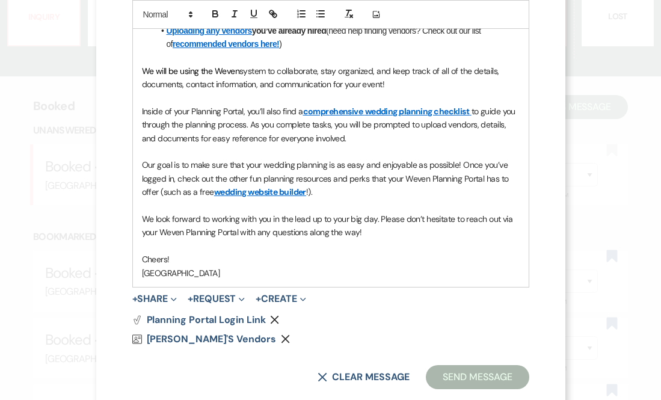
scroll to position [420, 0]
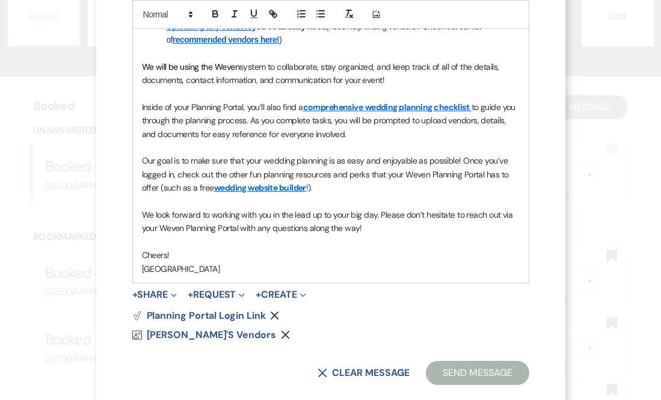
click at [457, 266] on p "[GEOGRAPHIC_DATA]" at bounding box center [331, 268] width 378 height 13
click at [461, 379] on button "Send Message" at bounding box center [477, 373] width 103 height 24
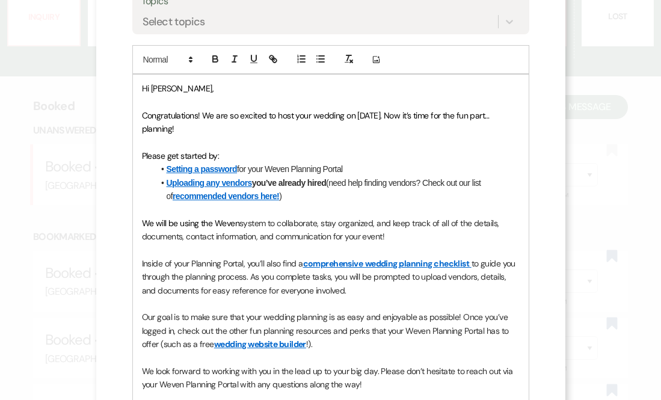
scroll to position [0, 0]
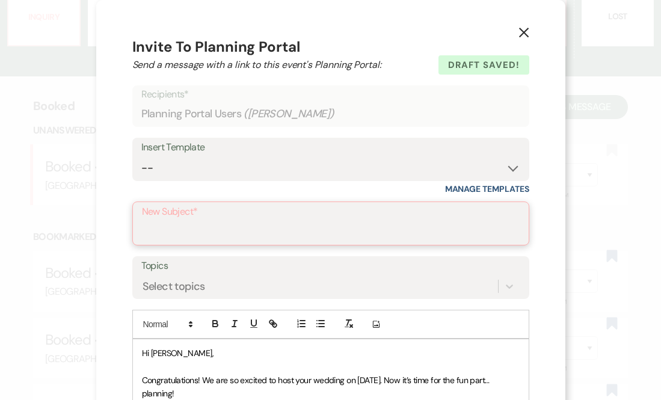
click at [377, 240] on input "New Subject*" at bounding box center [331, 231] width 378 height 23
type input "It's time to start planning!"
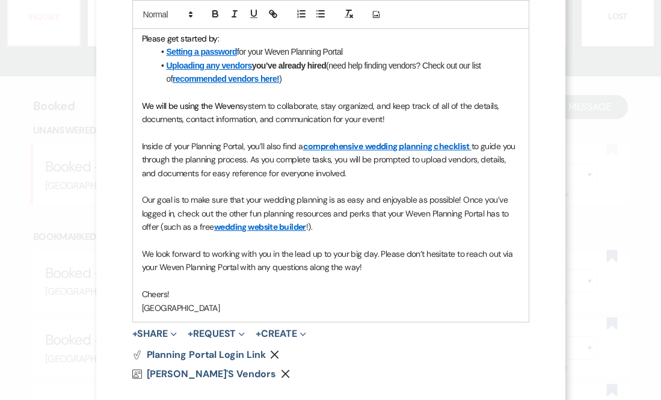
scroll to position [440, 0]
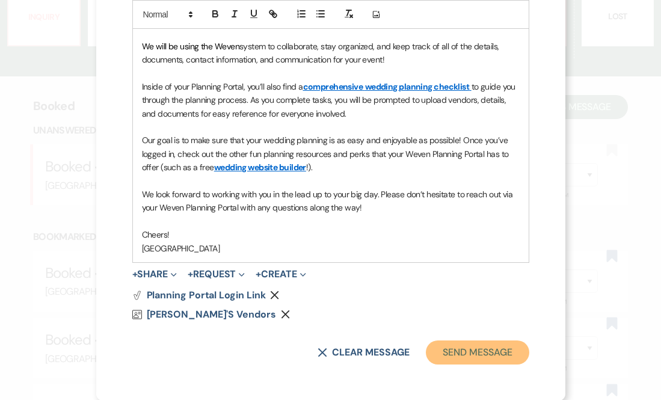
click at [466, 345] on button "Send Message" at bounding box center [477, 352] width 103 height 24
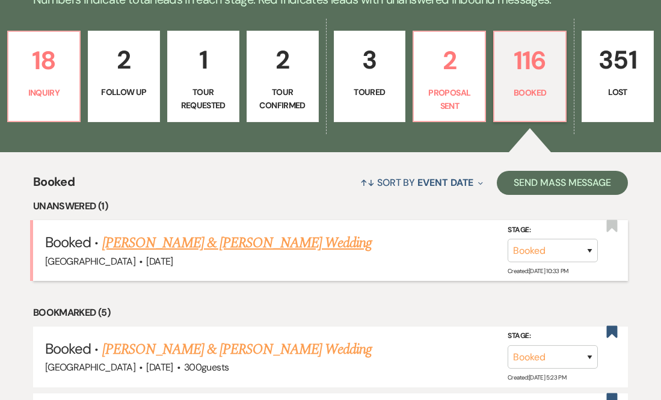
scroll to position [293, 0]
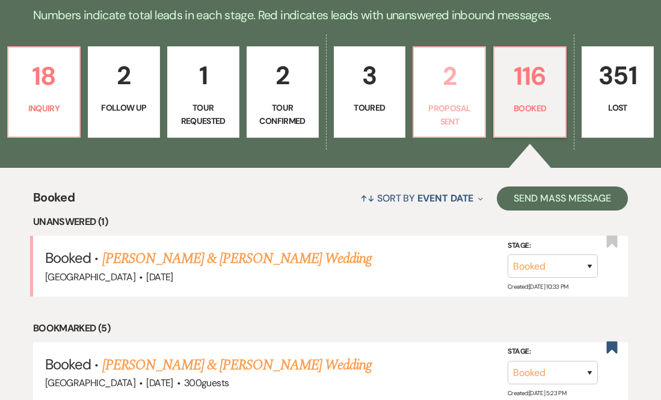
click at [452, 102] on p "Proposal Sent" at bounding box center [449, 115] width 57 height 27
select select "6"
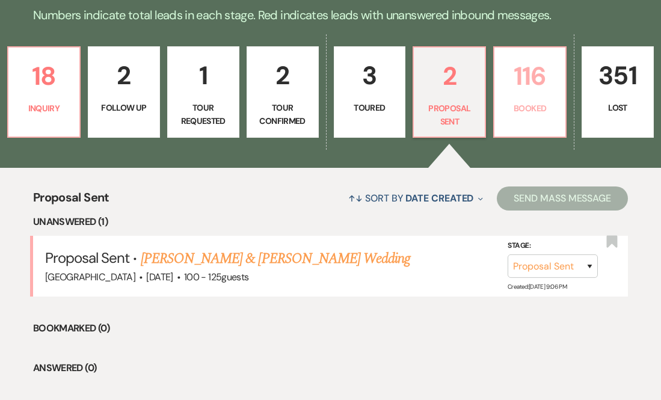
click at [517, 108] on link "116 Booked" at bounding box center [529, 91] width 73 height 91
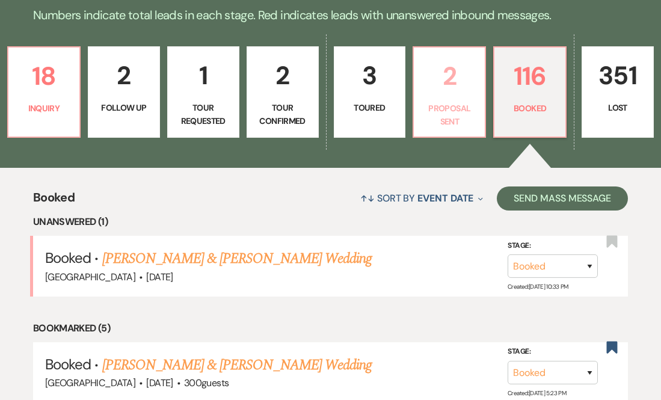
click at [456, 84] on p "2" at bounding box center [449, 76] width 57 height 40
select select "6"
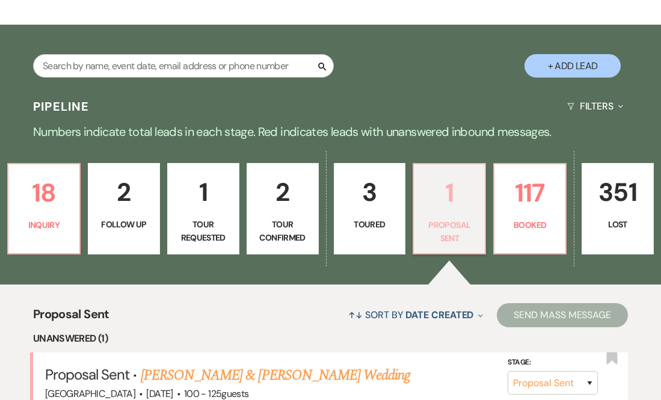
scroll to position [198, 0]
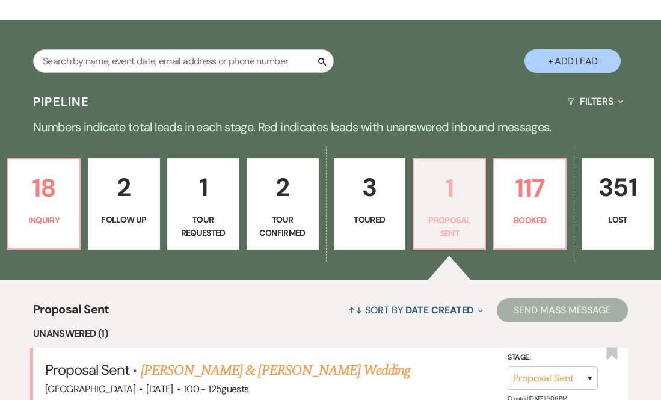
click at [457, 168] on p "1" at bounding box center [449, 188] width 57 height 40
click at [324, 360] on link "[PERSON_NAME] & [PERSON_NAME] Wedding" at bounding box center [276, 371] width 270 height 22
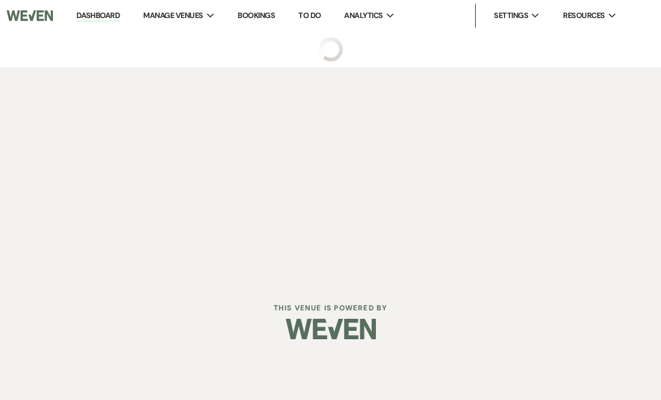
select select "6"
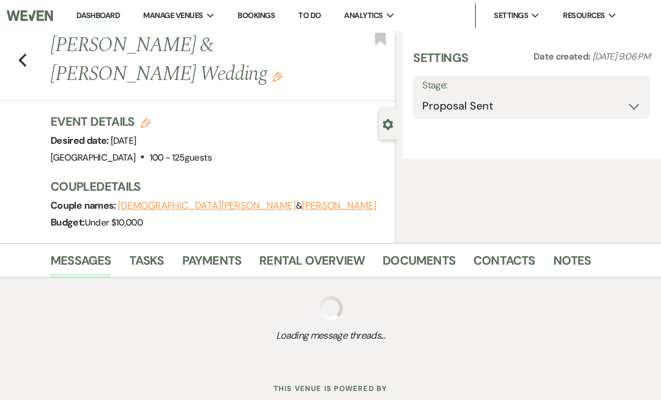
select select "5"
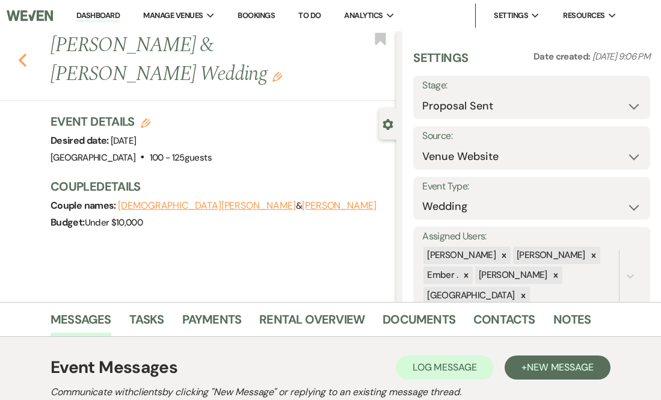
click at [21, 64] on icon "Previous" at bounding box center [22, 60] width 9 height 14
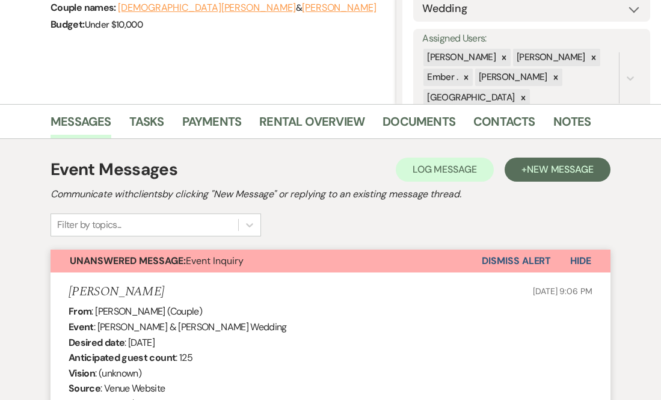
select select "6"
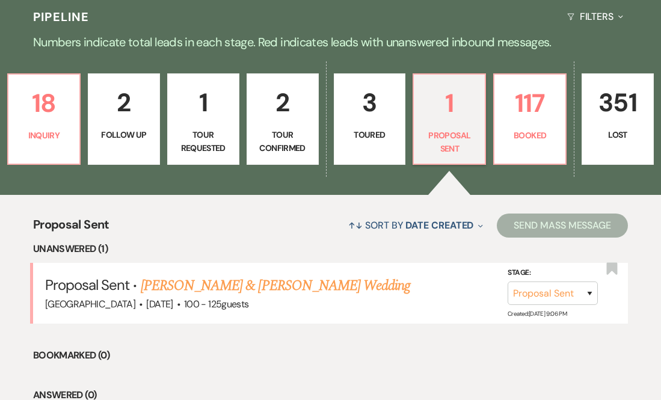
scroll to position [284, 0]
